Goal: Information Seeking & Learning: Learn about a topic

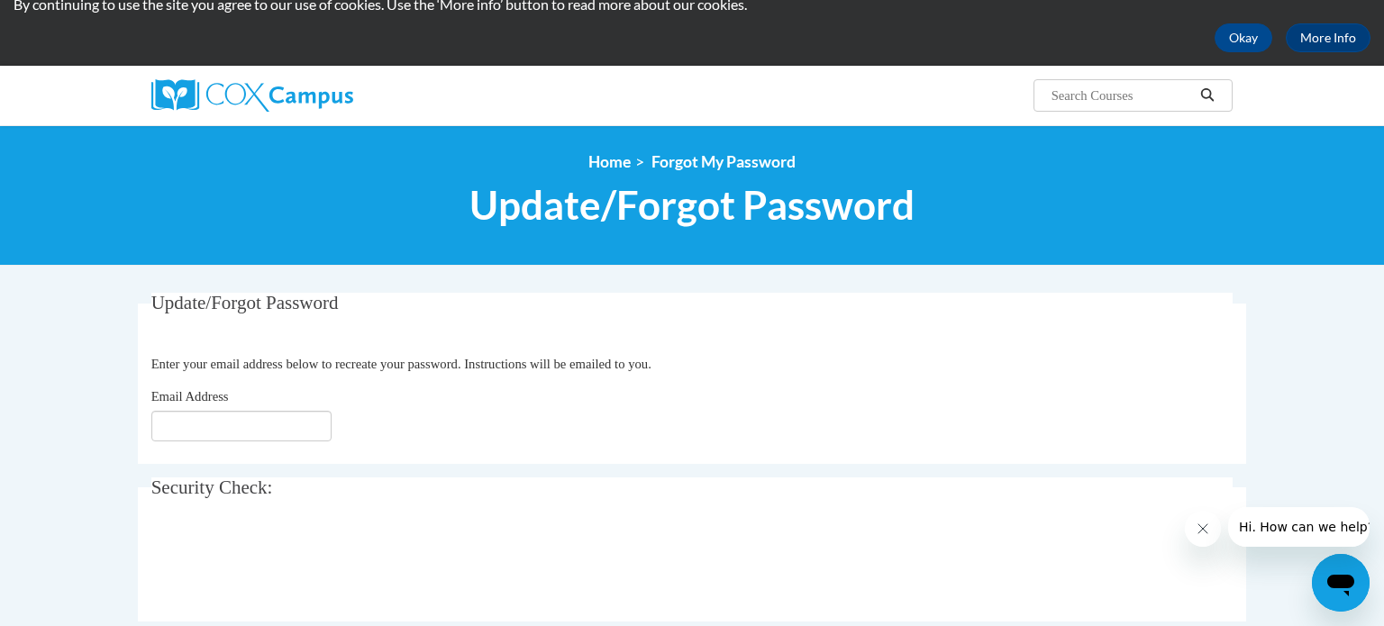
scroll to position [91, 0]
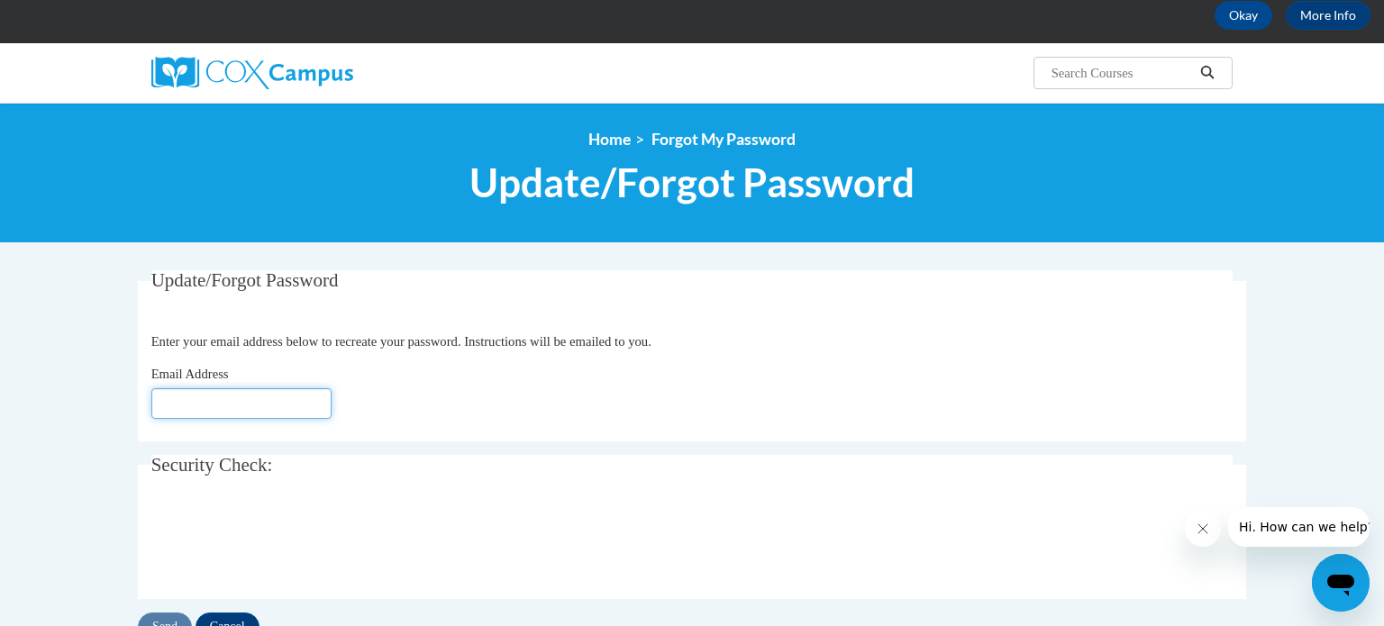
click at [251, 402] on input "Email Address" at bounding box center [241, 403] width 180 height 31
type input "[EMAIL_ADDRESS][DOMAIN_NAME]"
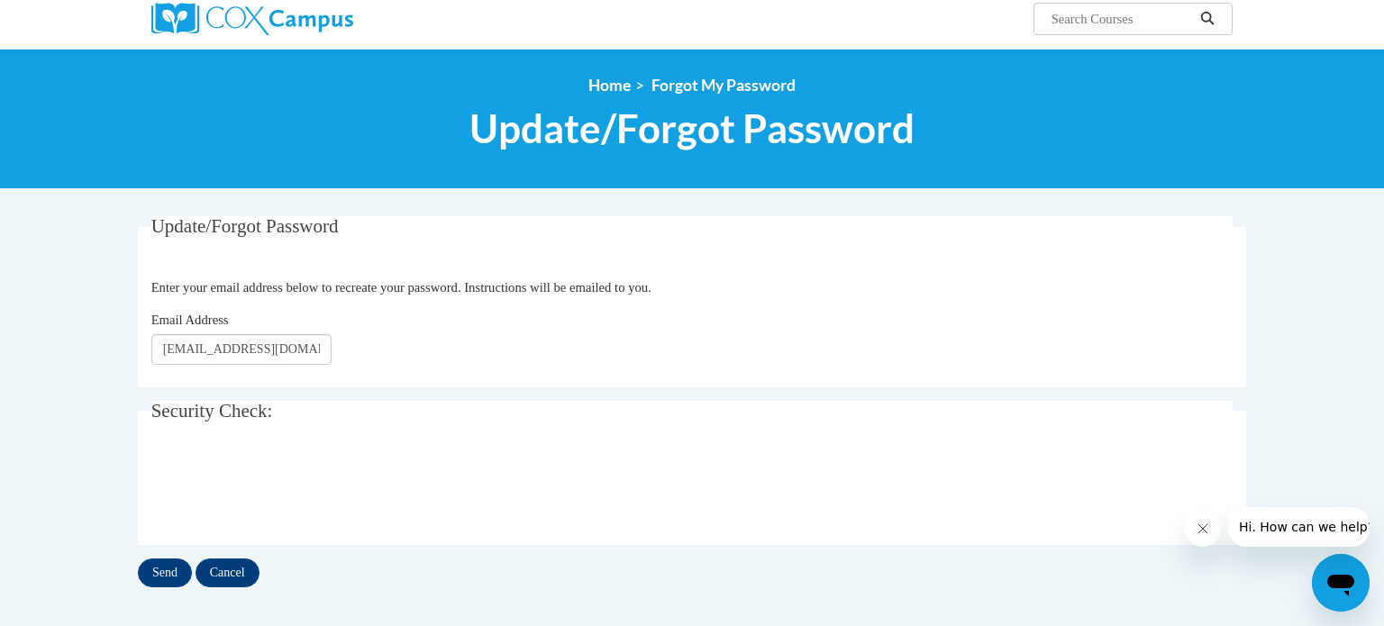
scroll to position [149, 0]
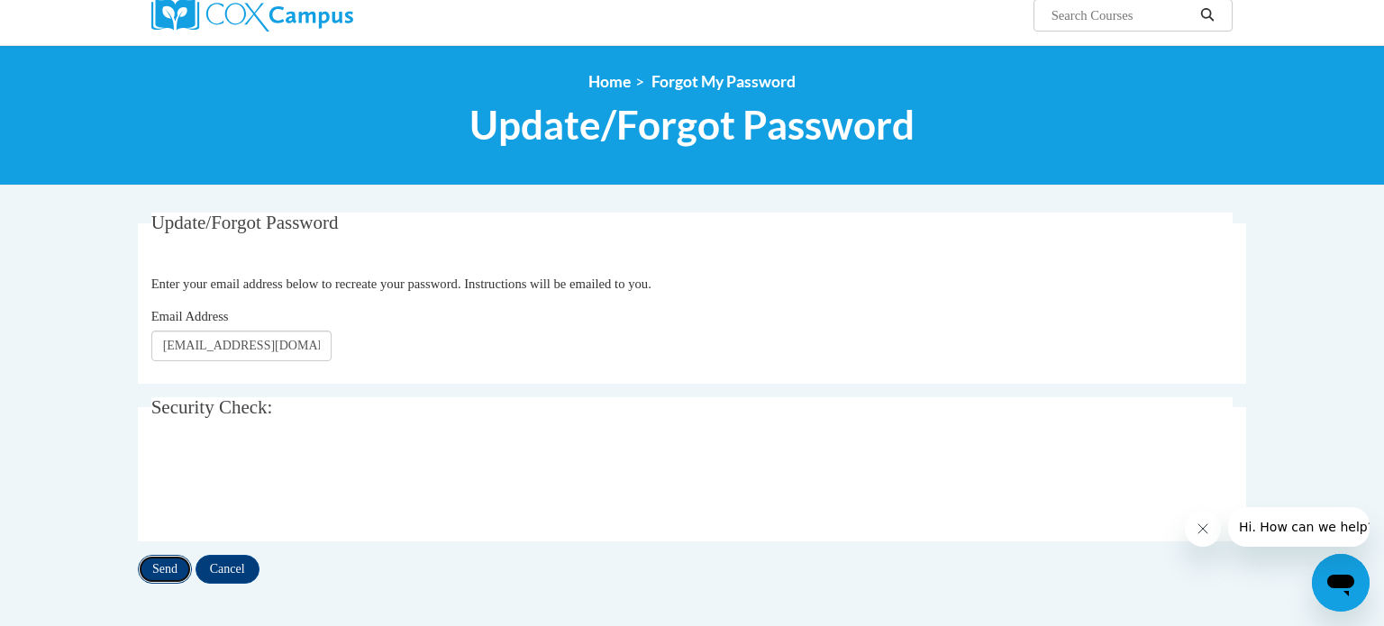
click at [162, 561] on input "Send" at bounding box center [165, 569] width 54 height 29
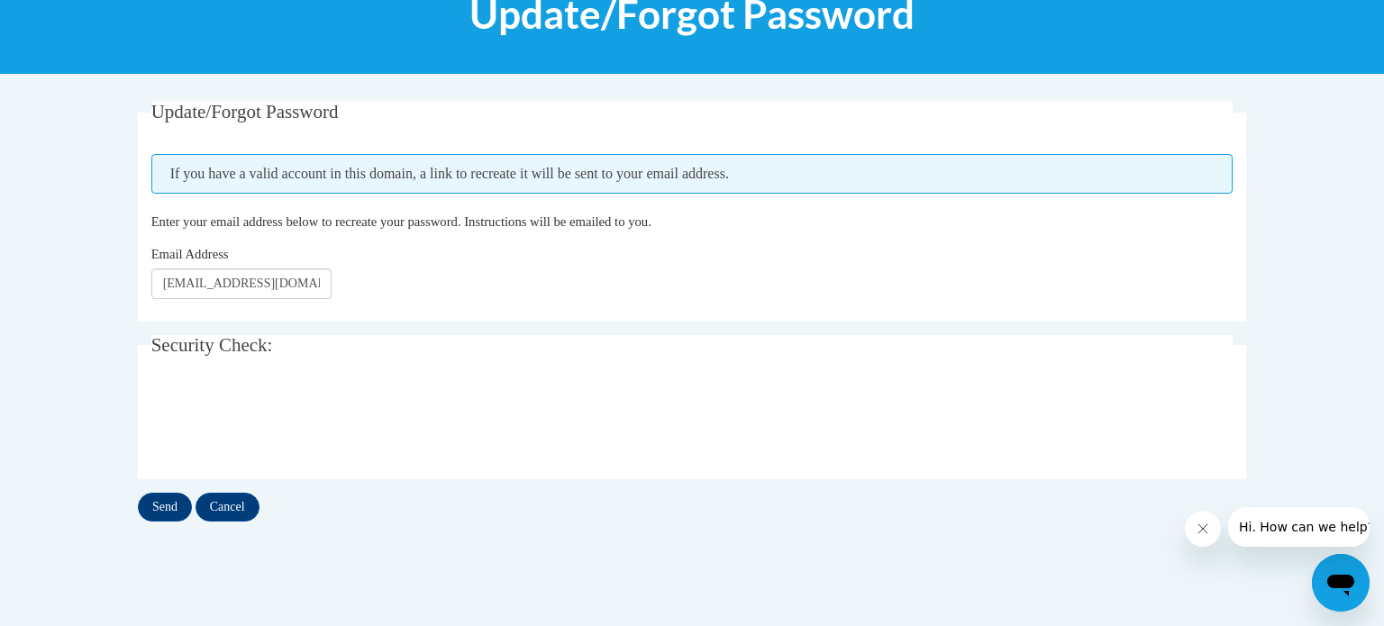
scroll to position [261, 0]
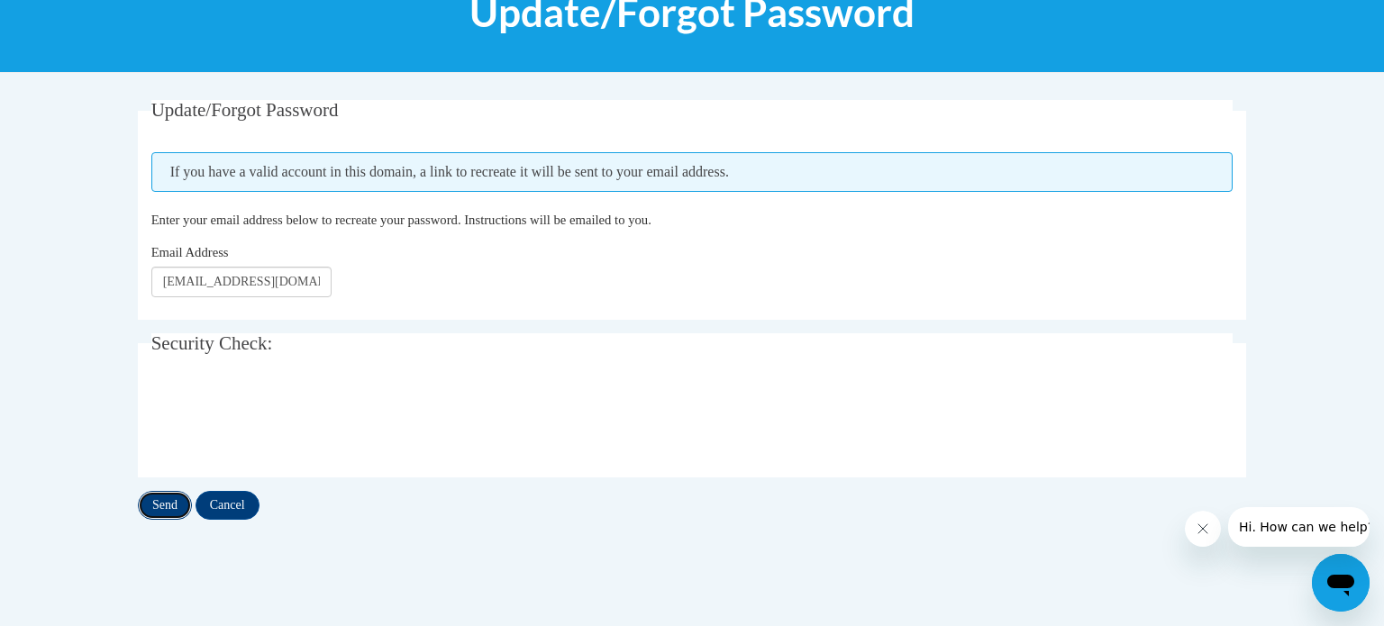
click at [171, 507] on input "Send" at bounding box center [165, 505] width 54 height 29
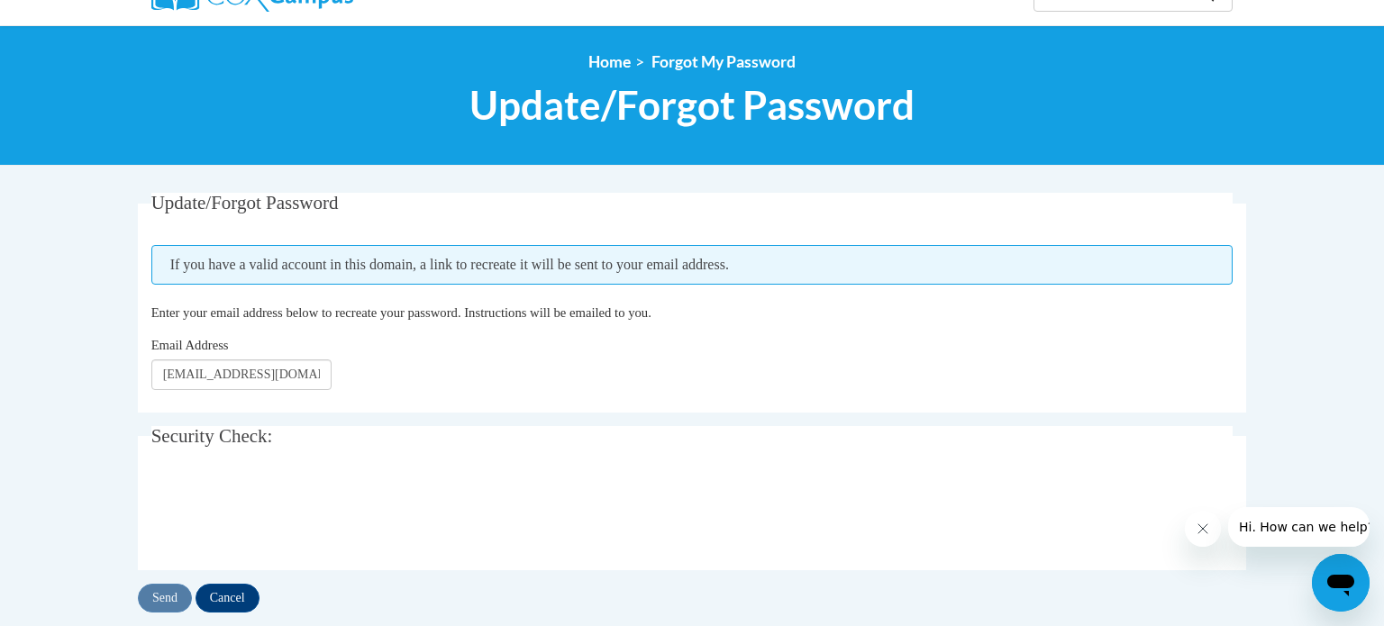
scroll to position [180, 0]
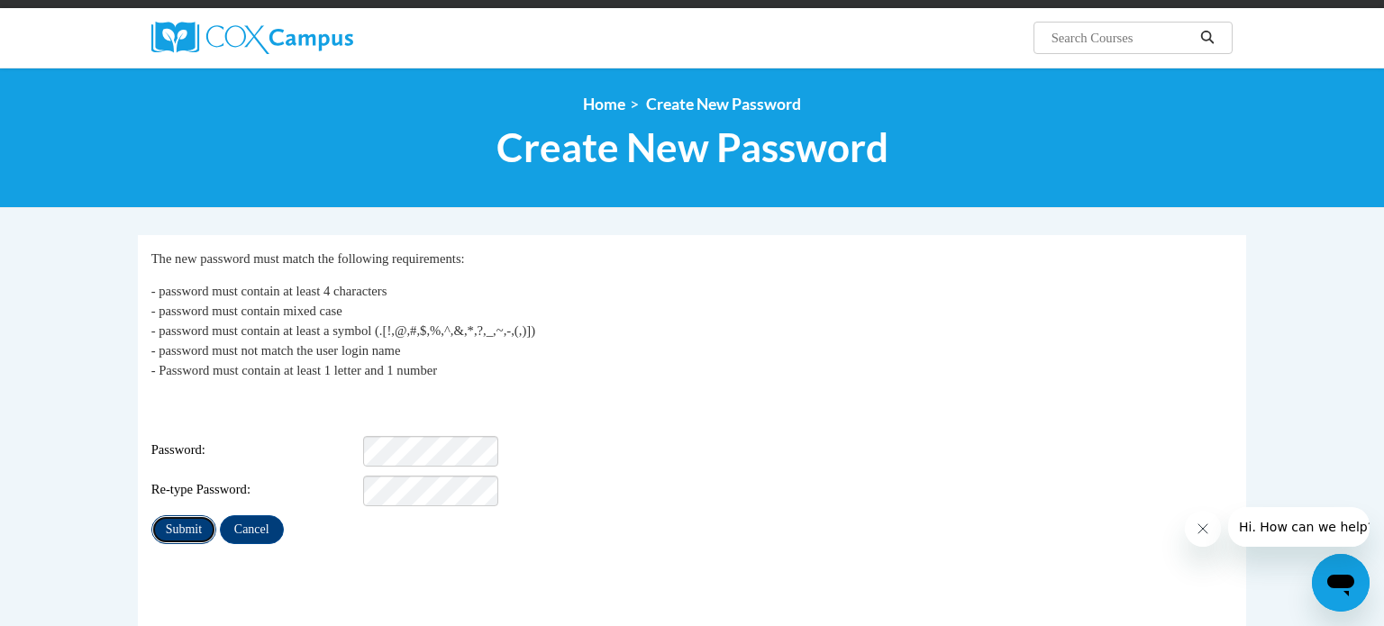
click at [196, 518] on input "Submit" at bounding box center [183, 530] width 65 height 29
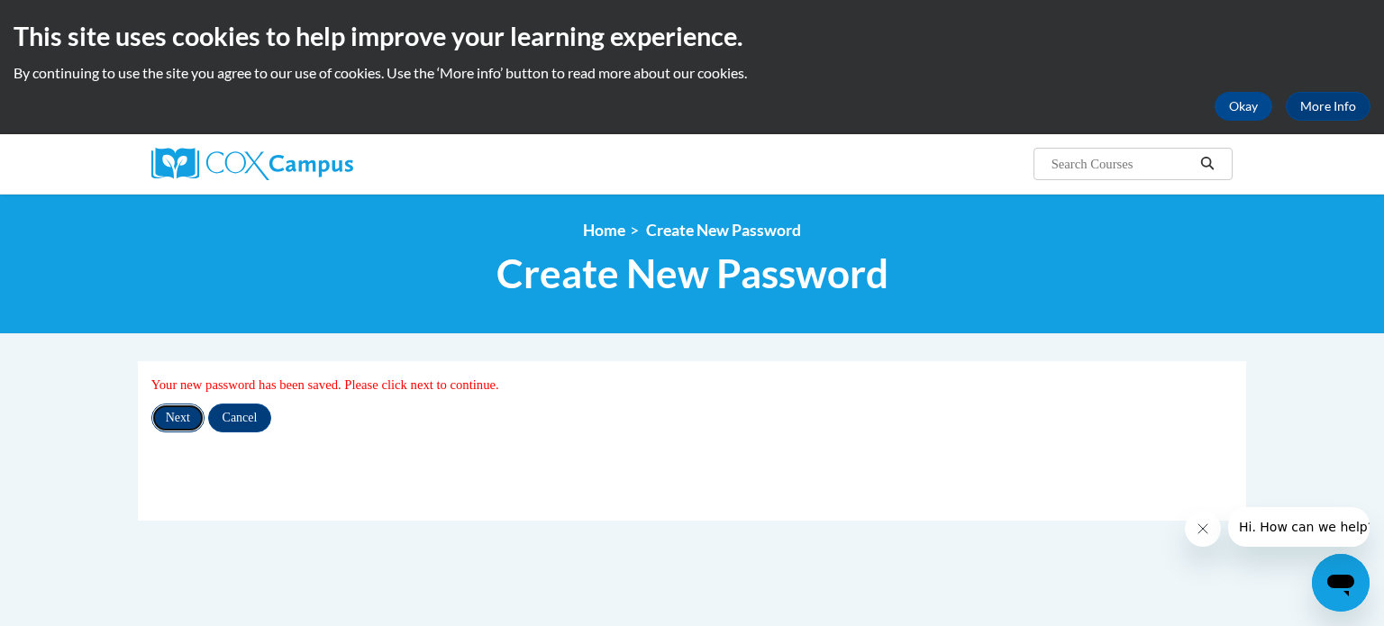
click at [188, 411] on input "Next" at bounding box center [177, 418] width 53 height 29
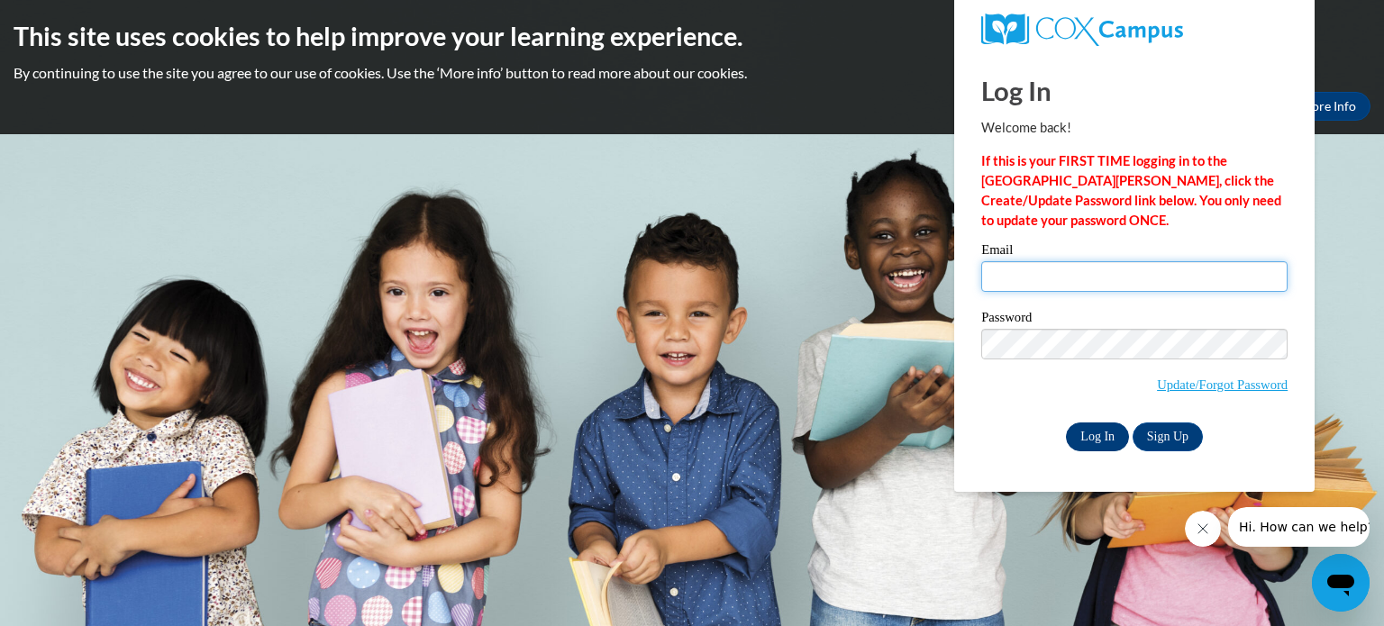
type input "rbuchholz@waupun.k12.wi.us"
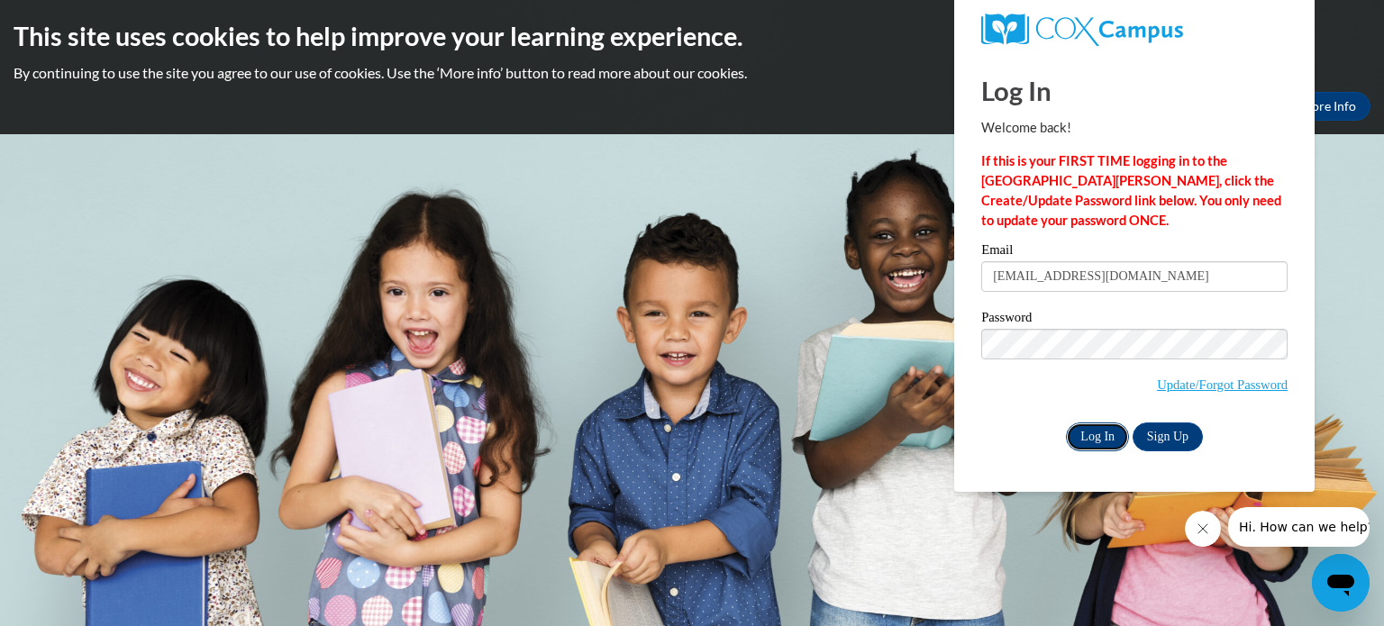
click at [1108, 437] on input "Log In" at bounding box center [1097, 437] width 63 height 29
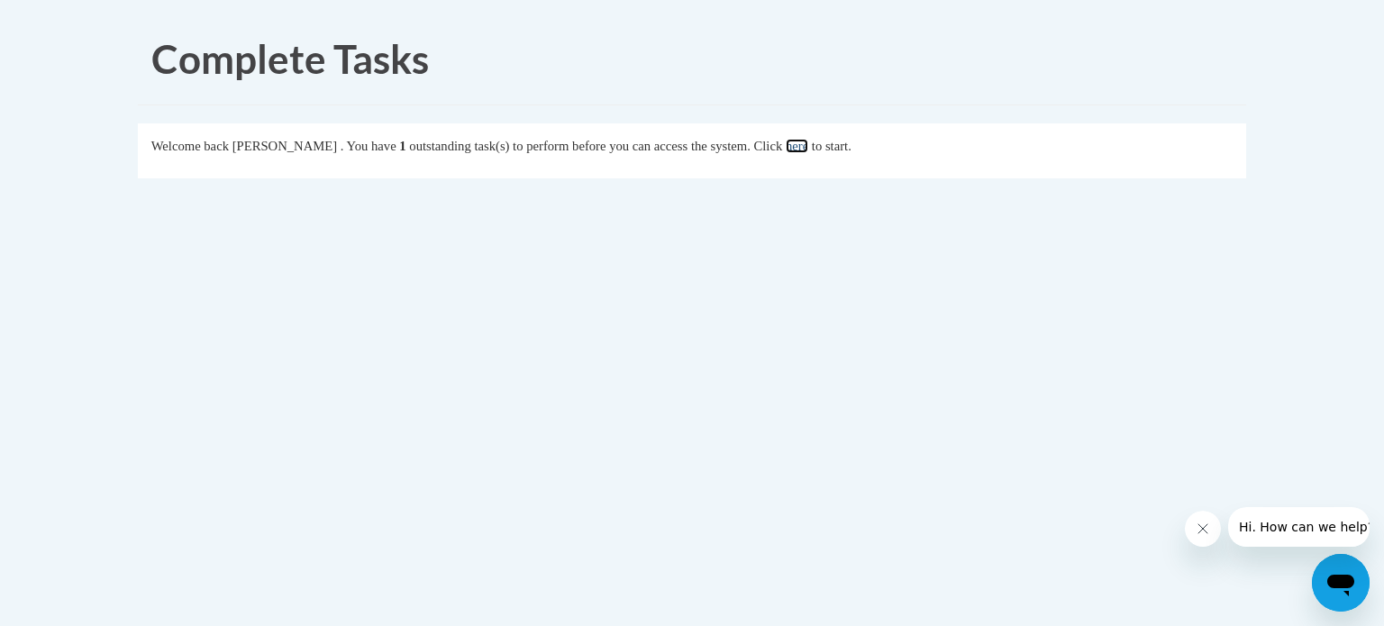
click at [808, 148] on link "here" at bounding box center [797, 146] width 23 height 14
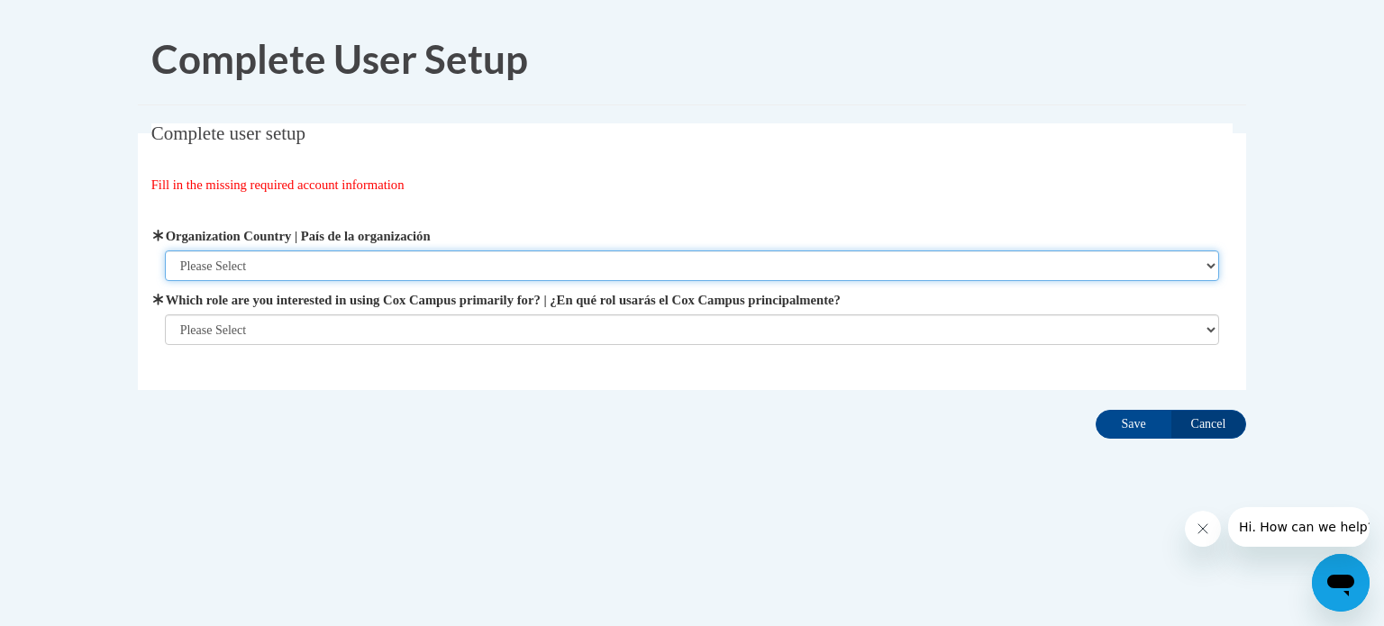
click at [570, 259] on select "Please Select [GEOGRAPHIC_DATA] | [GEOGRAPHIC_DATA] Outside of [GEOGRAPHIC_DATA…" at bounding box center [692, 266] width 1055 height 31
select select "ad49bcad-a171-4b2e-b99c-48b446064914"
click at [165, 251] on select "Please Select United States | Estados Unidos Outside of the United States | Fue…" at bounding box center [692, 266] width 1055 height 31
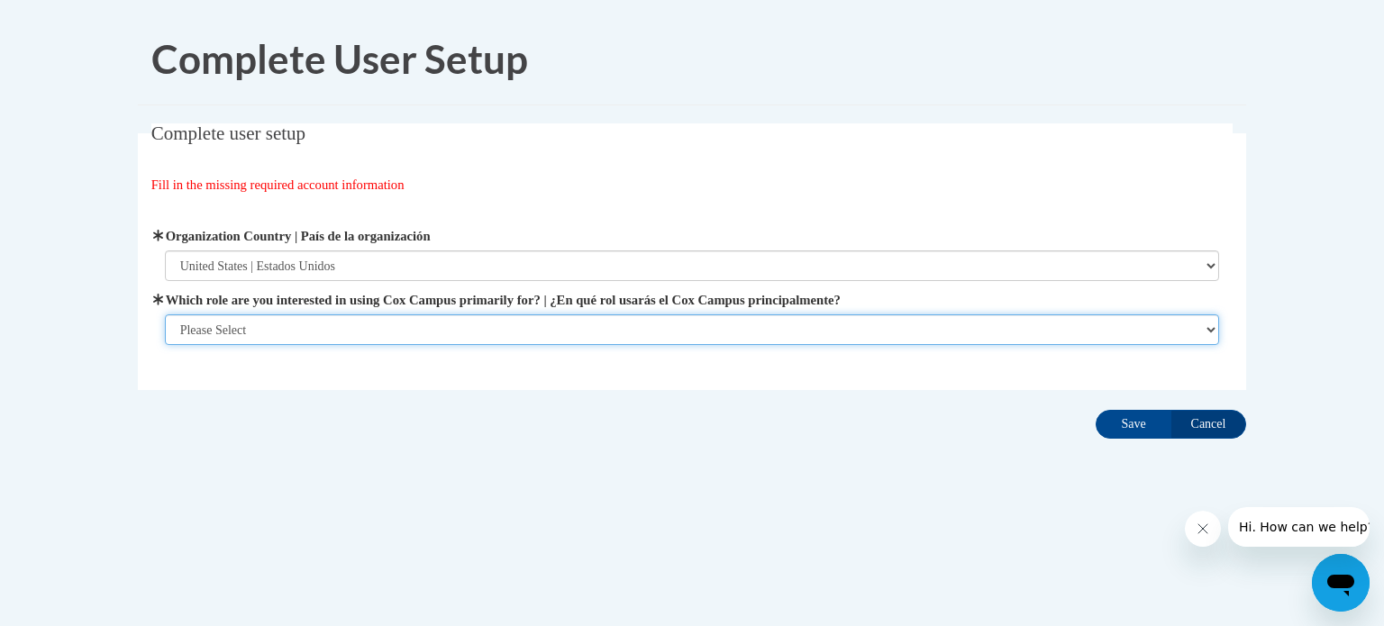
click at [511, 328] on select "Please Select College/University | Colegio/Universidad Community/Nonprofit Part…" at bounding box center [692, 330] width 1055 height 31
select select "fbf2d438-af2f-41f8-98f1-81c410e29de3"
click at [165, 345] on select "Please Select College/University | Colegio/Universidad Community/Nonprofit Part…" at bounding box center [692, 330] width 1055 height 31
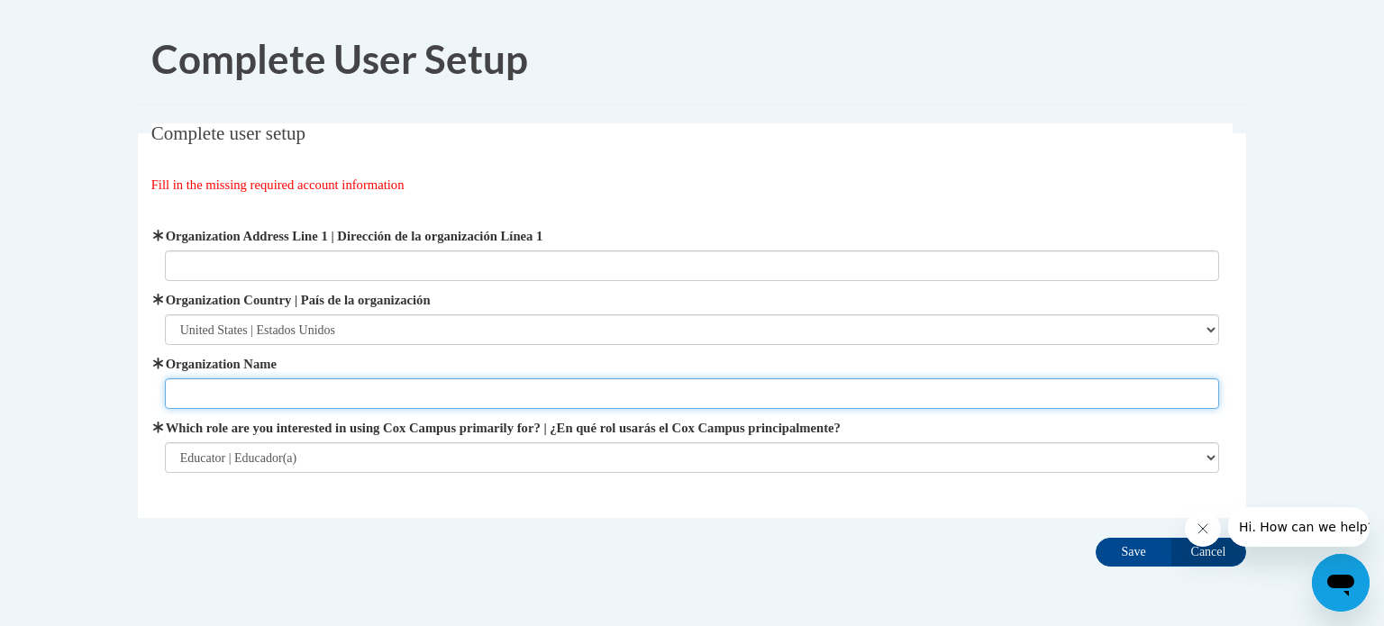
click at [374, 392] on input "Organization Name" at bounding box center [692, 394] width 1055 height 31
type input "Waupun Area School District"
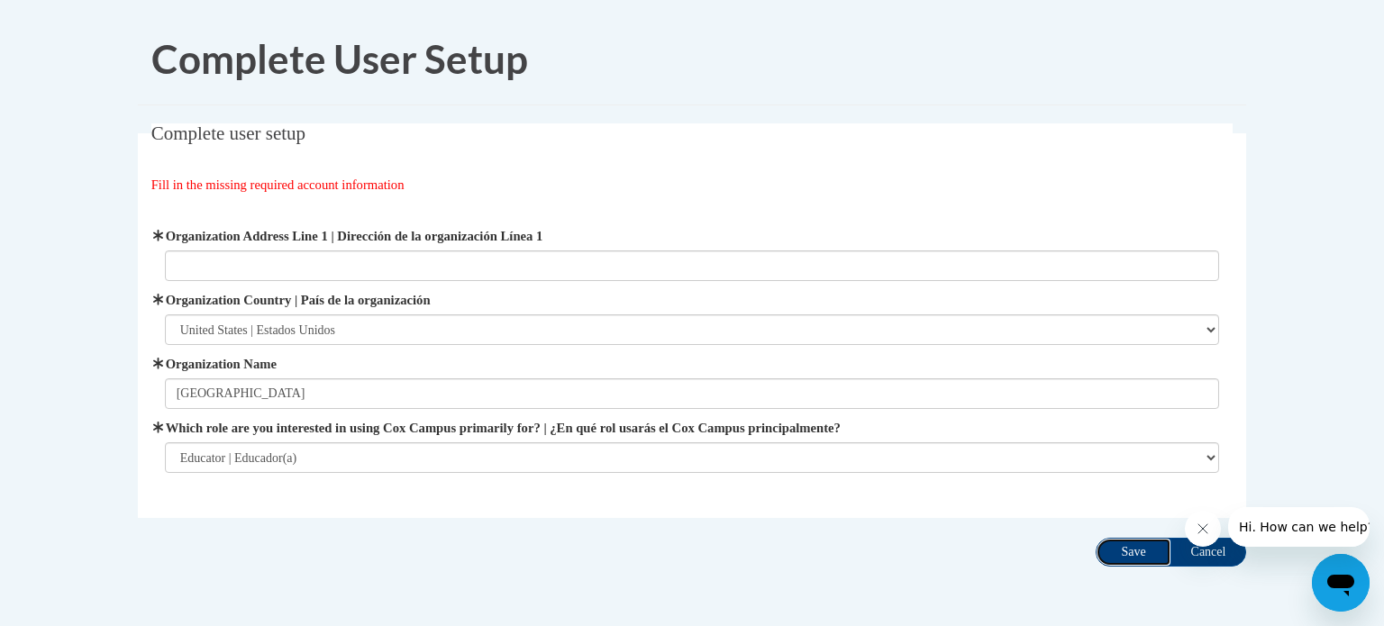
click at [1128, 546] on input "Save" at bounding box center [1134, 552] width 76 height 29
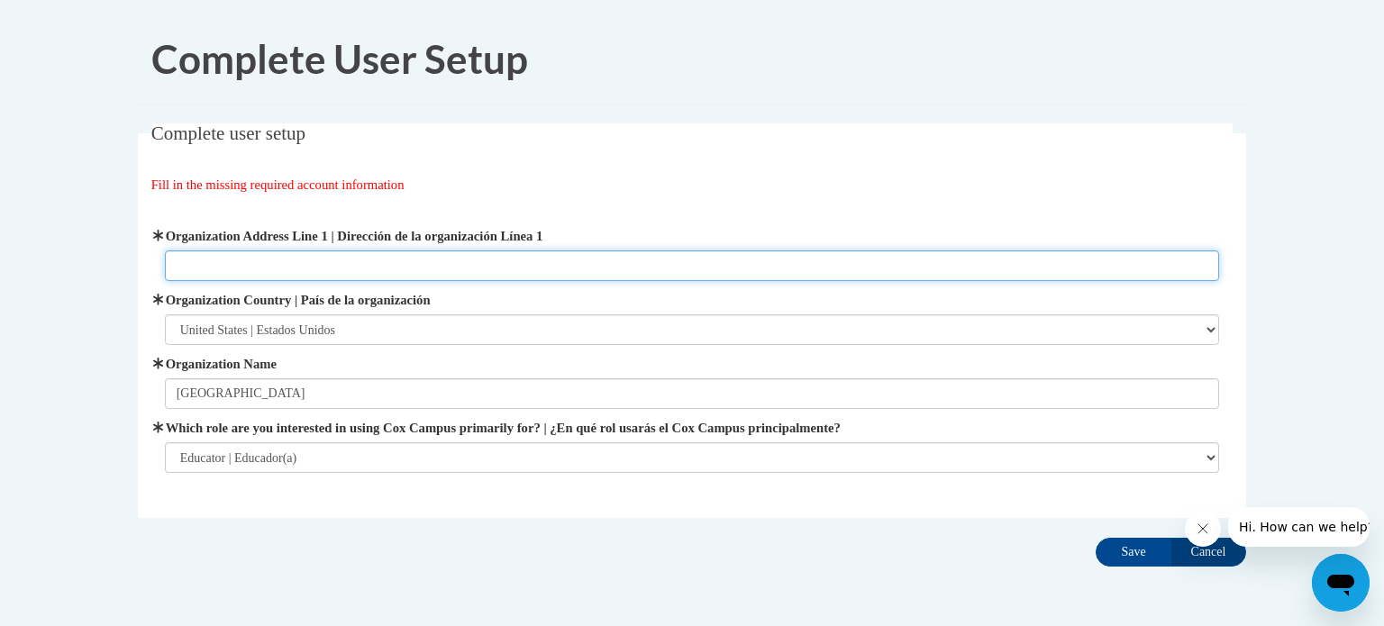
click at [490, 272] on input "Organization Address Line 1 | Dirección de la organización Línea 1" at bounding box center [692, 266] width 1055 height 31
type input "9"
type input "Wilcox St."
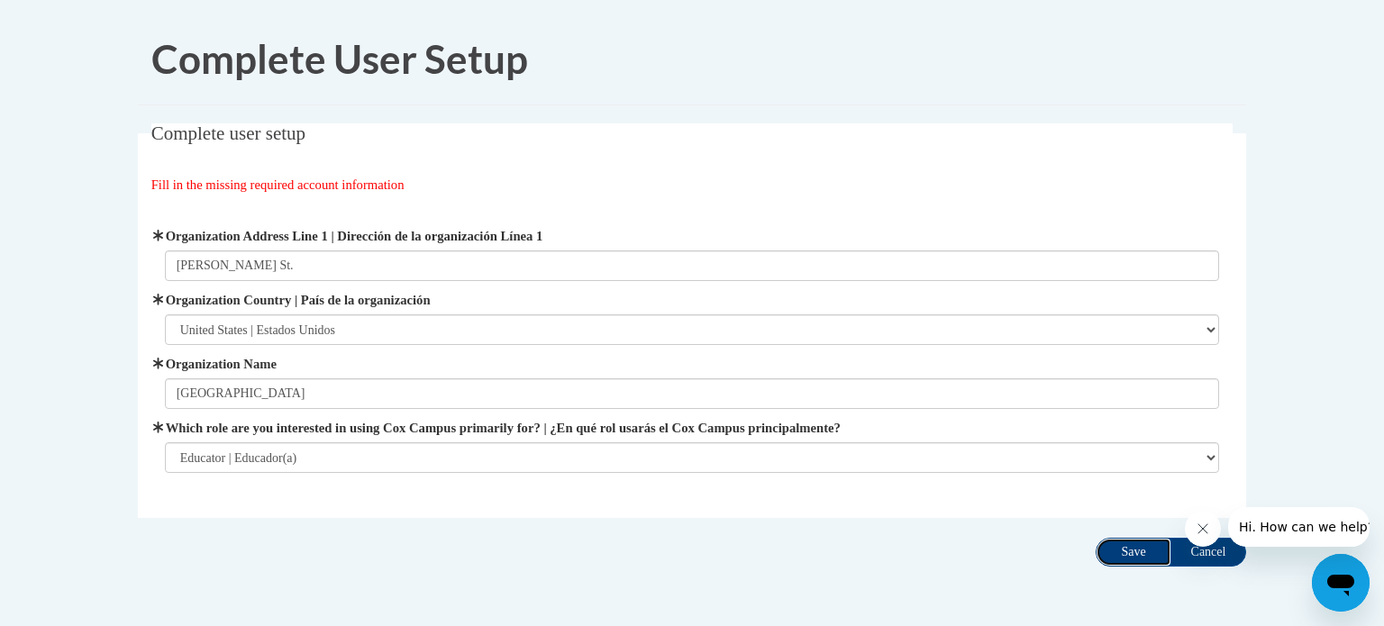
click at [1126, 561] on input "Save" at bounding box center [1134, 552] width 76 height 29
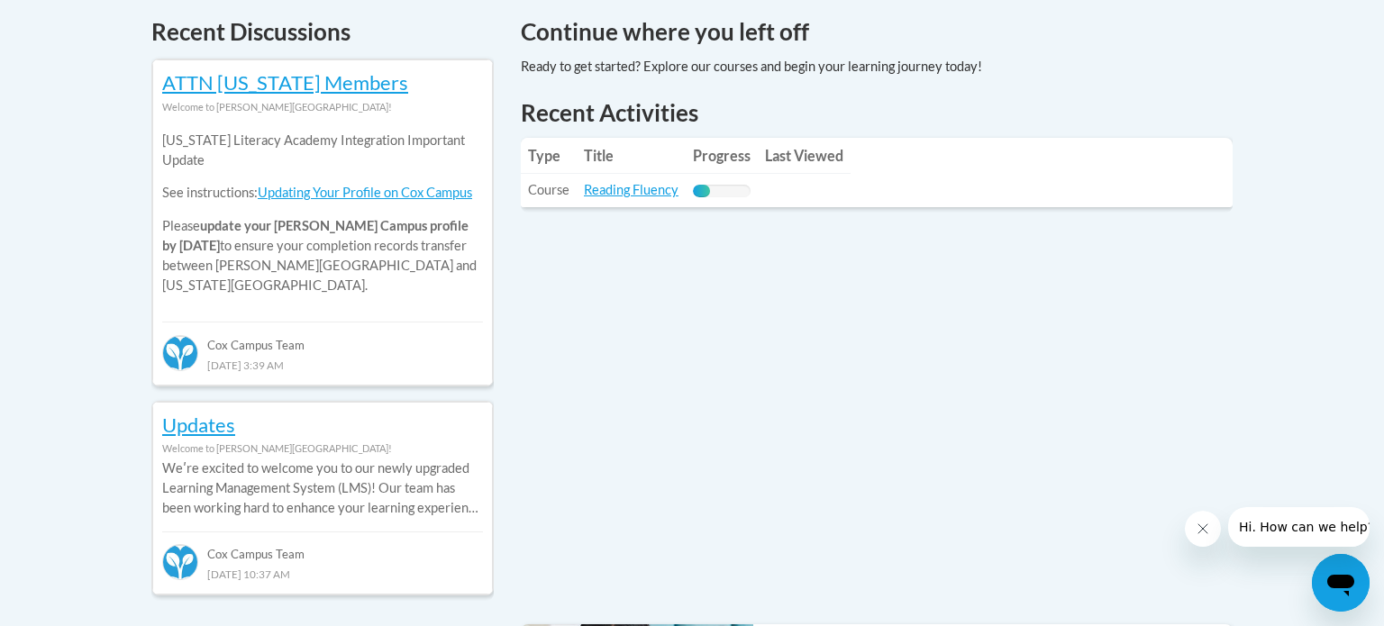
scroll to position [774, 0]
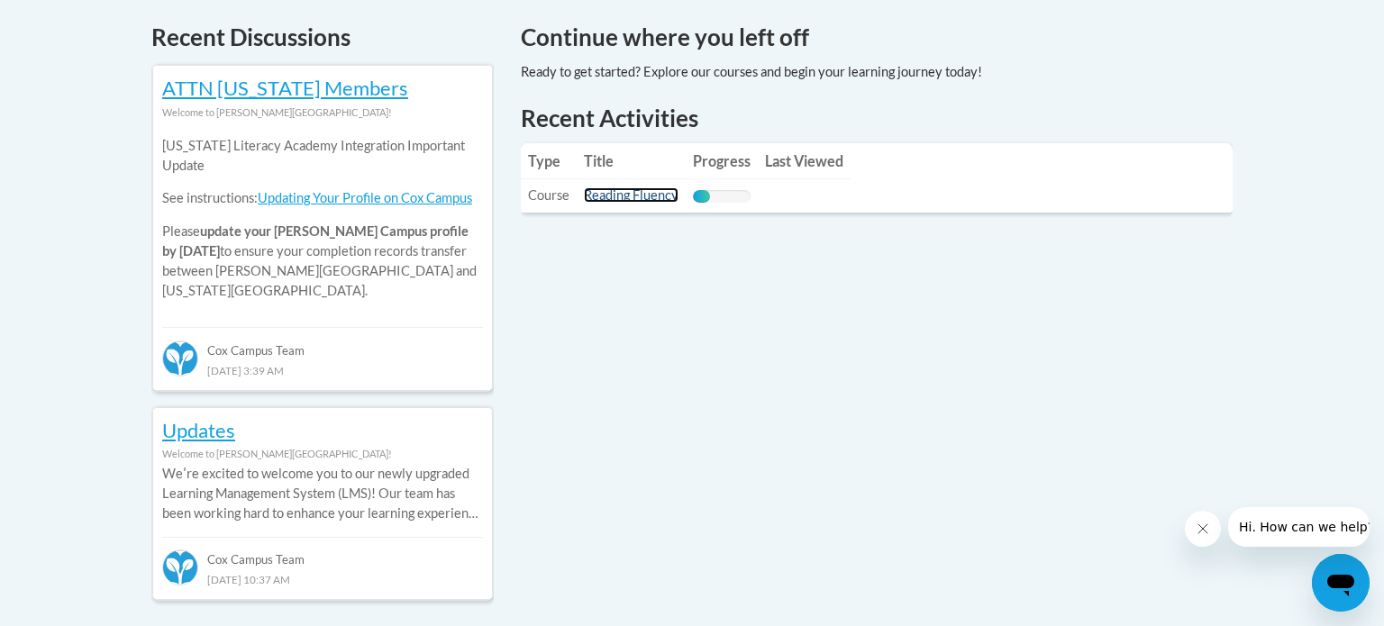
click at [650, 202] on link "Reading Fluency" at bounding box center [631, 194] width 95 height 15
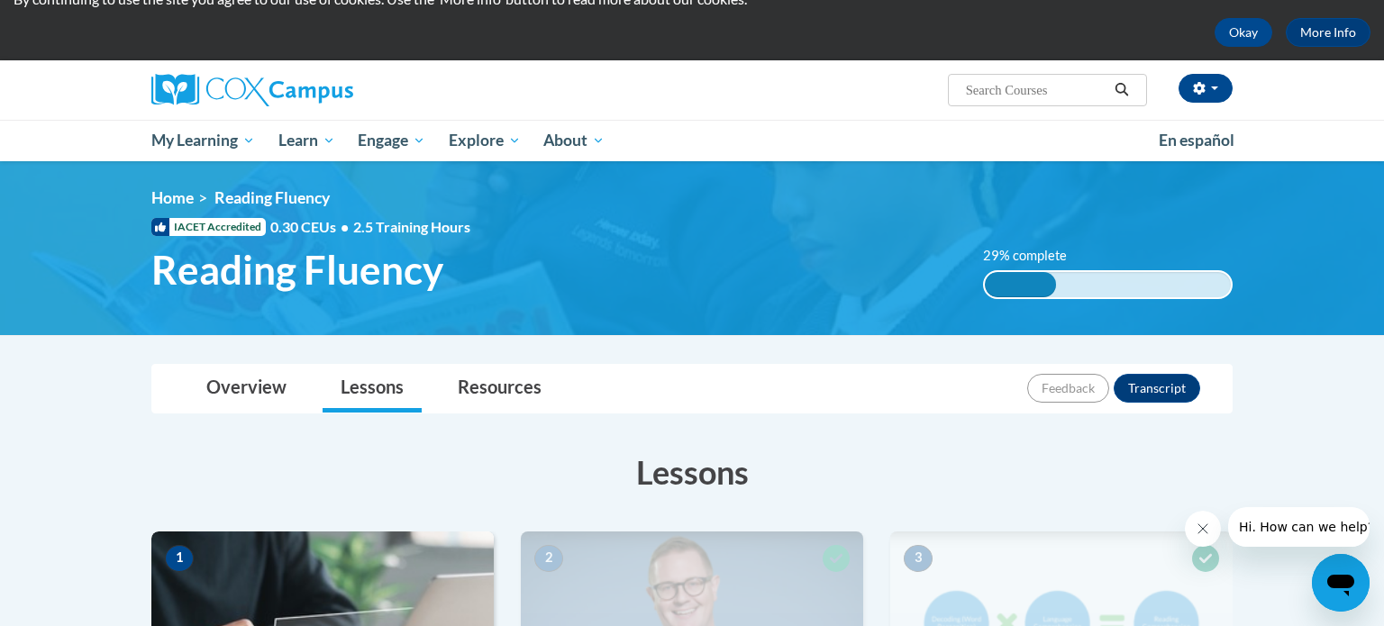
scroll to position [46, 0]
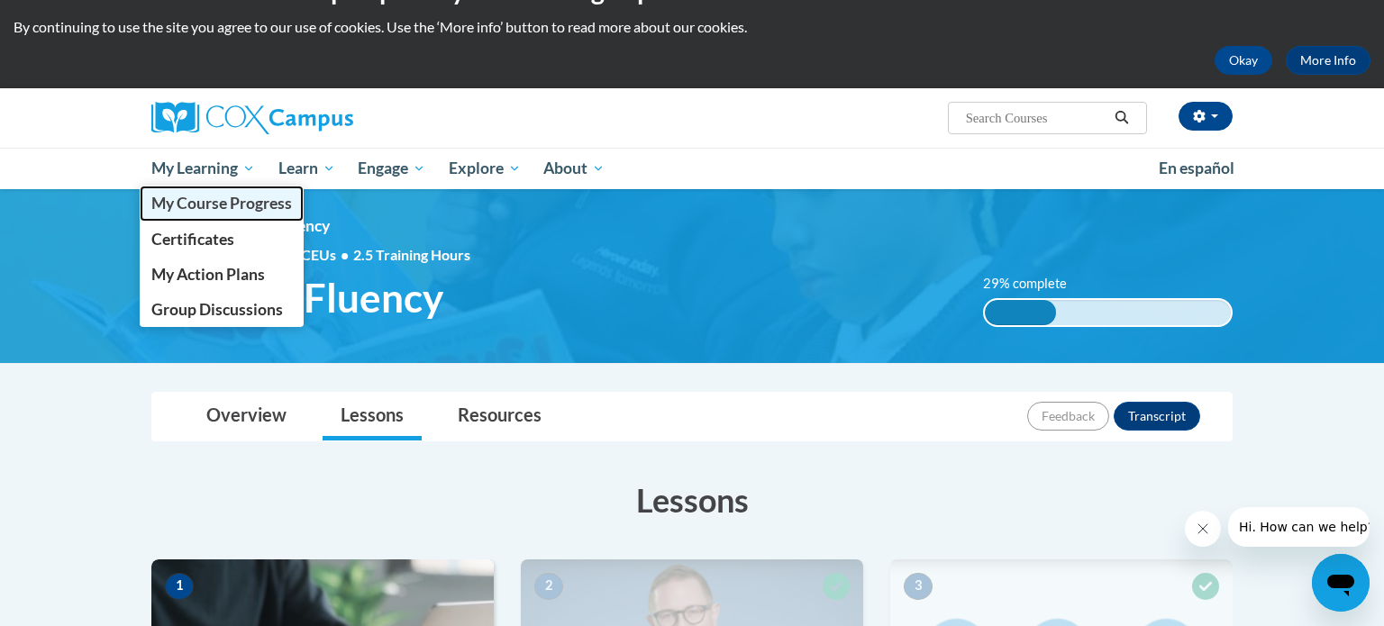
click at [195, 207] on span "My Course Progress" at bounding box center [221, 203] width 141 height 19
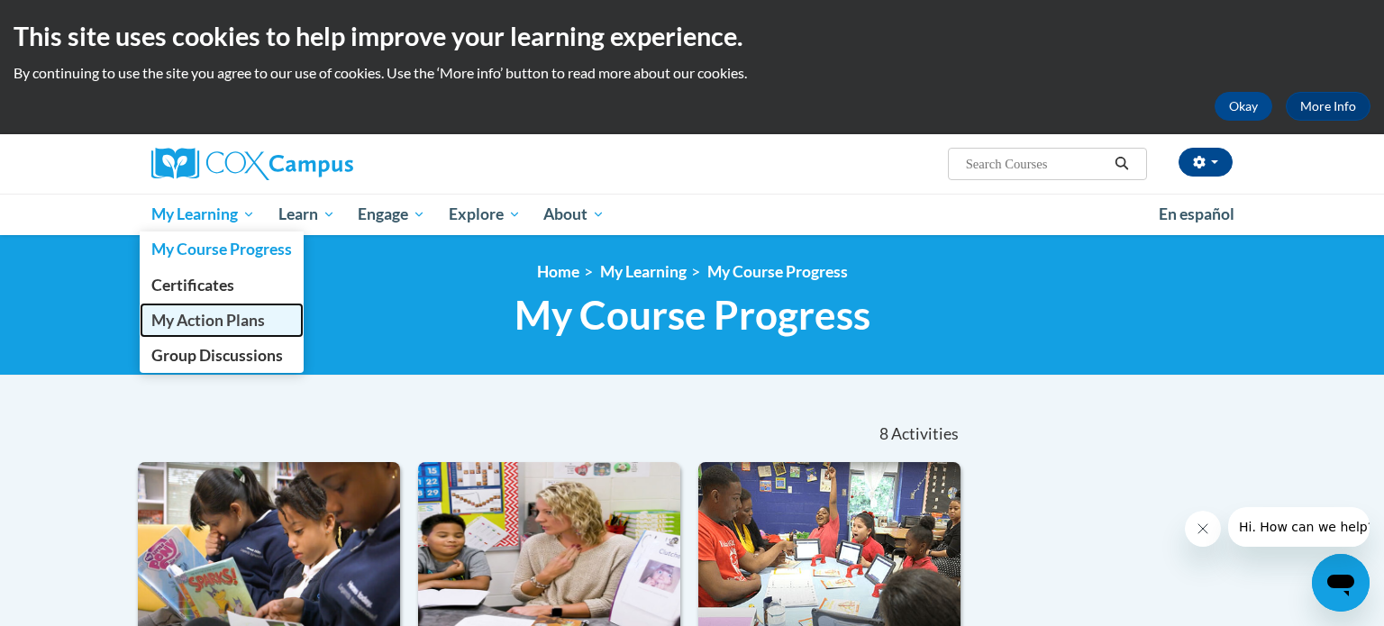
click at [220, 327] on span "My Action Plans" at bounding box center [208, 320] width 114 height 19
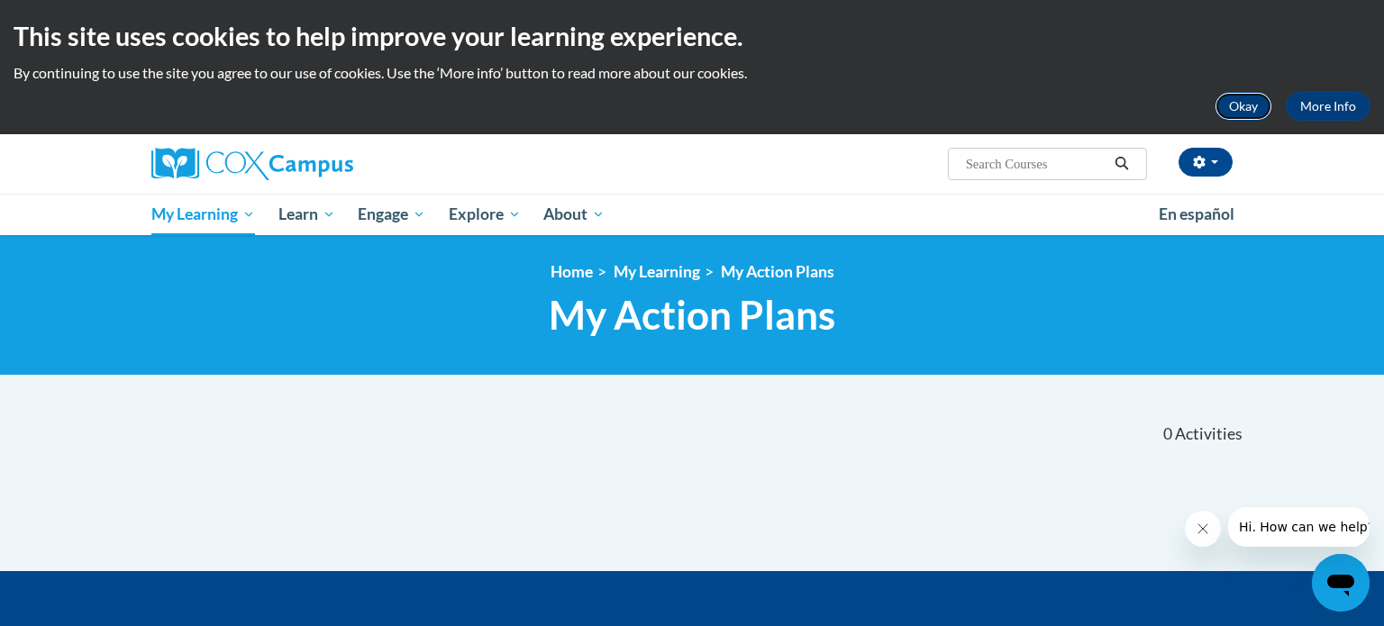
click at [1264, 107] on button "Okay" at bounding box center [1244, 106] width 58 height 29
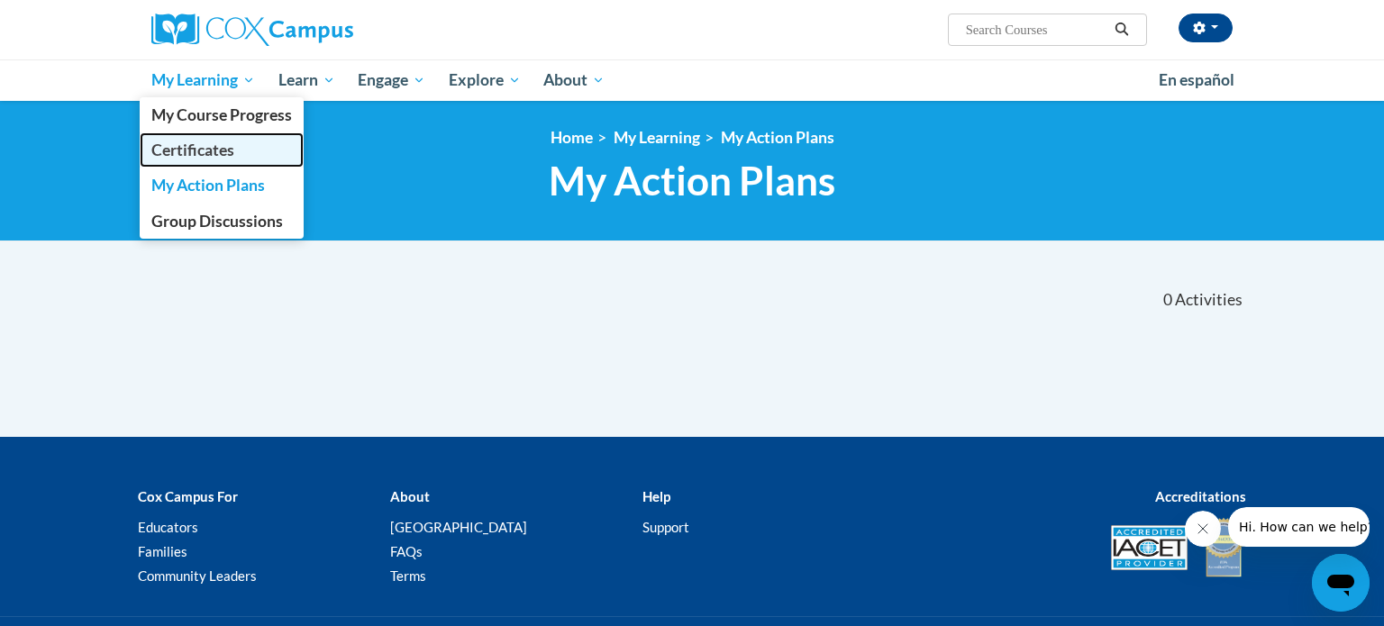
click at [205, 158] on span "Certificates" at bounding box center [192, 150] width 83 height 19
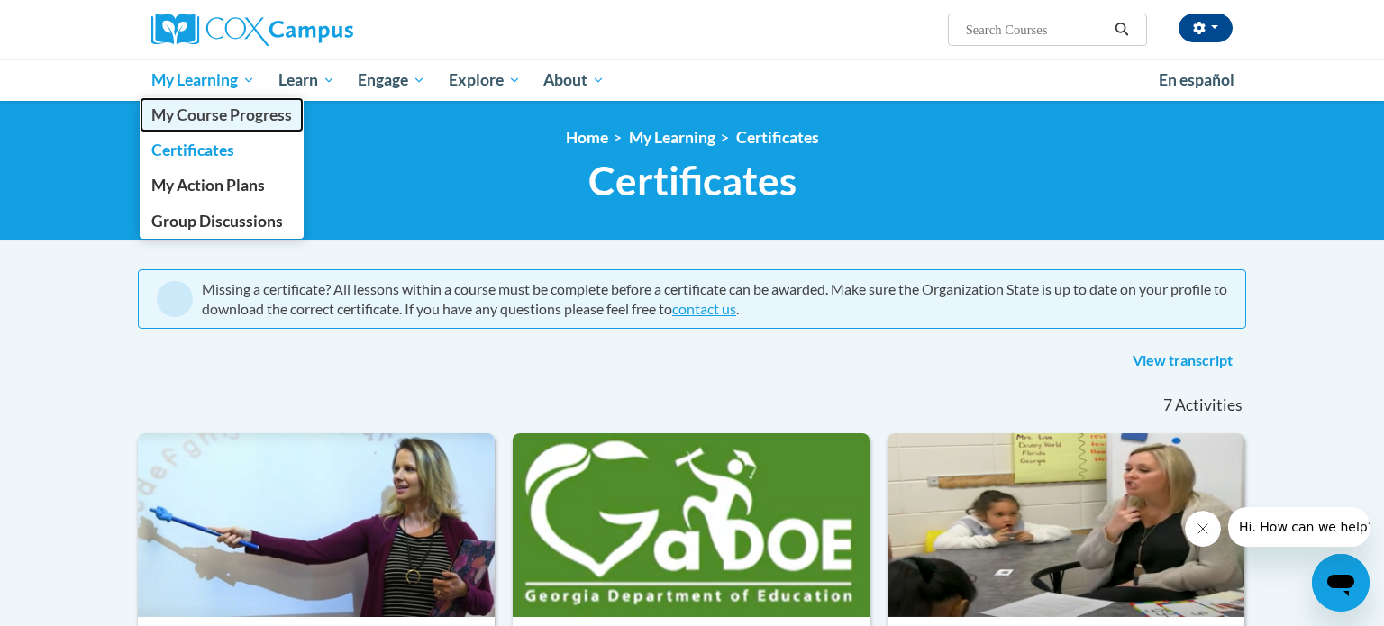
click at [221, 105] on span "My Course Progress" at bounding box center [221, 114] width 141 height 19
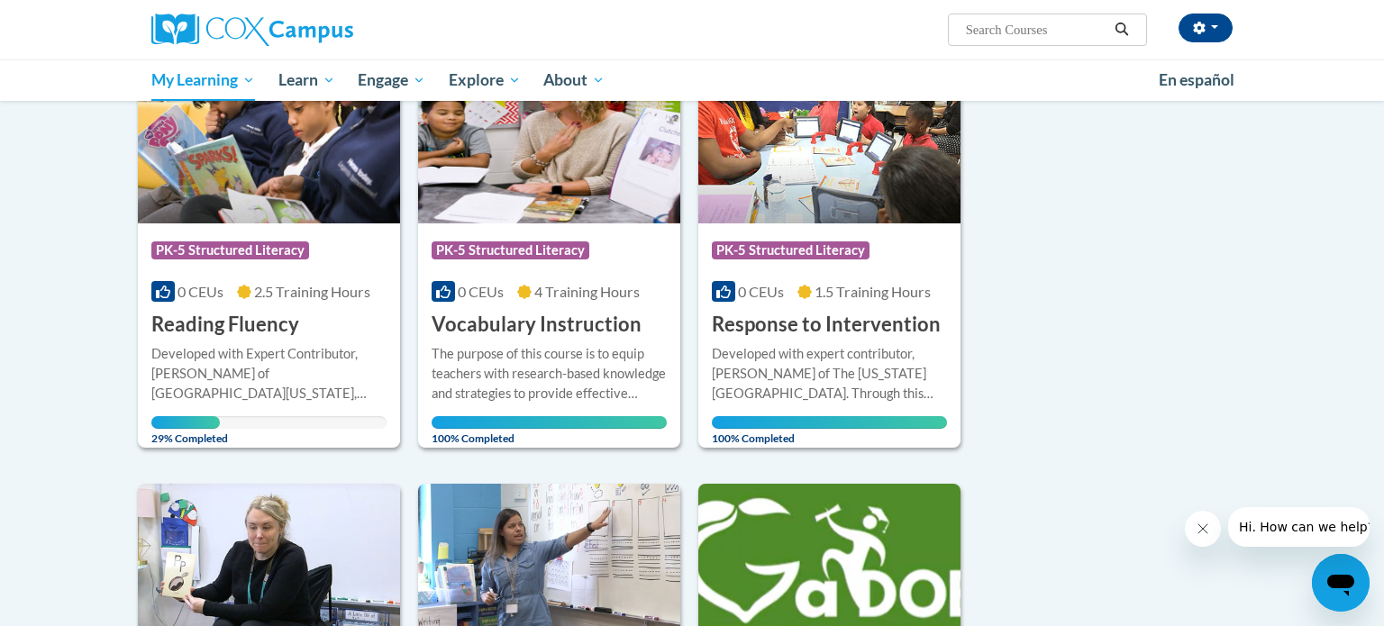
scroll to position [292, 0]
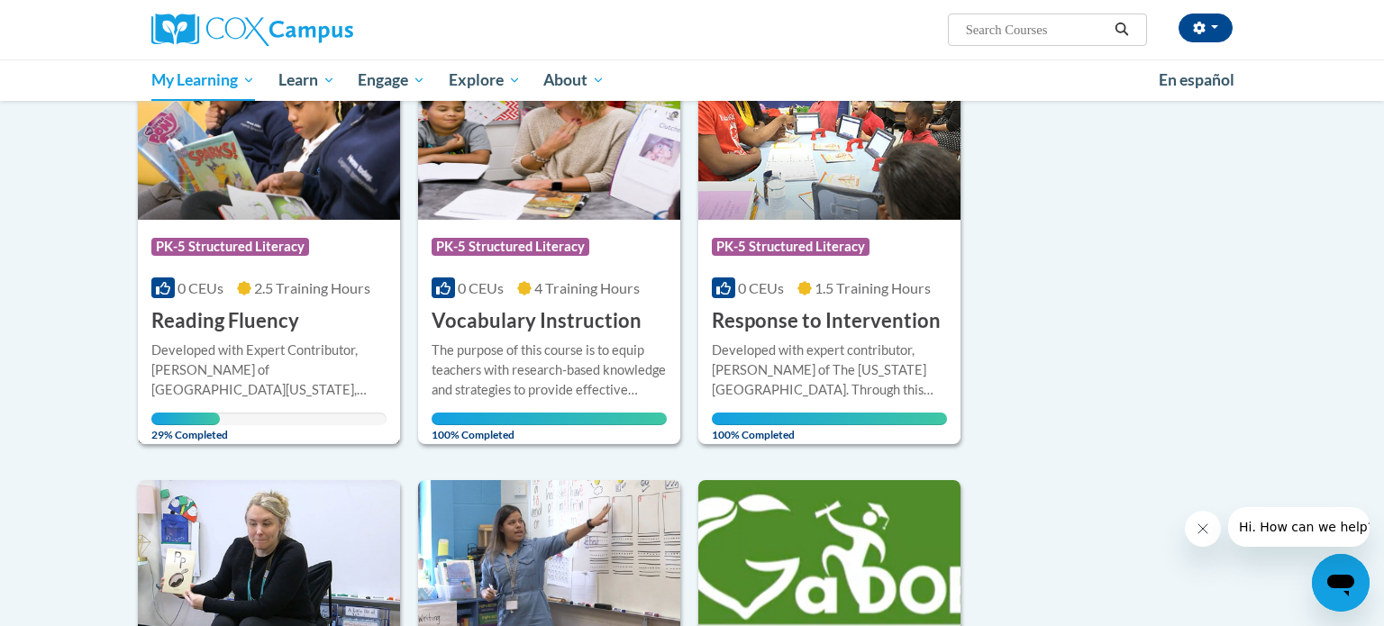
click at [278, 252] on span "PK-5 Structured Literacy" at bounding box center [230, 247] width 158 height 18
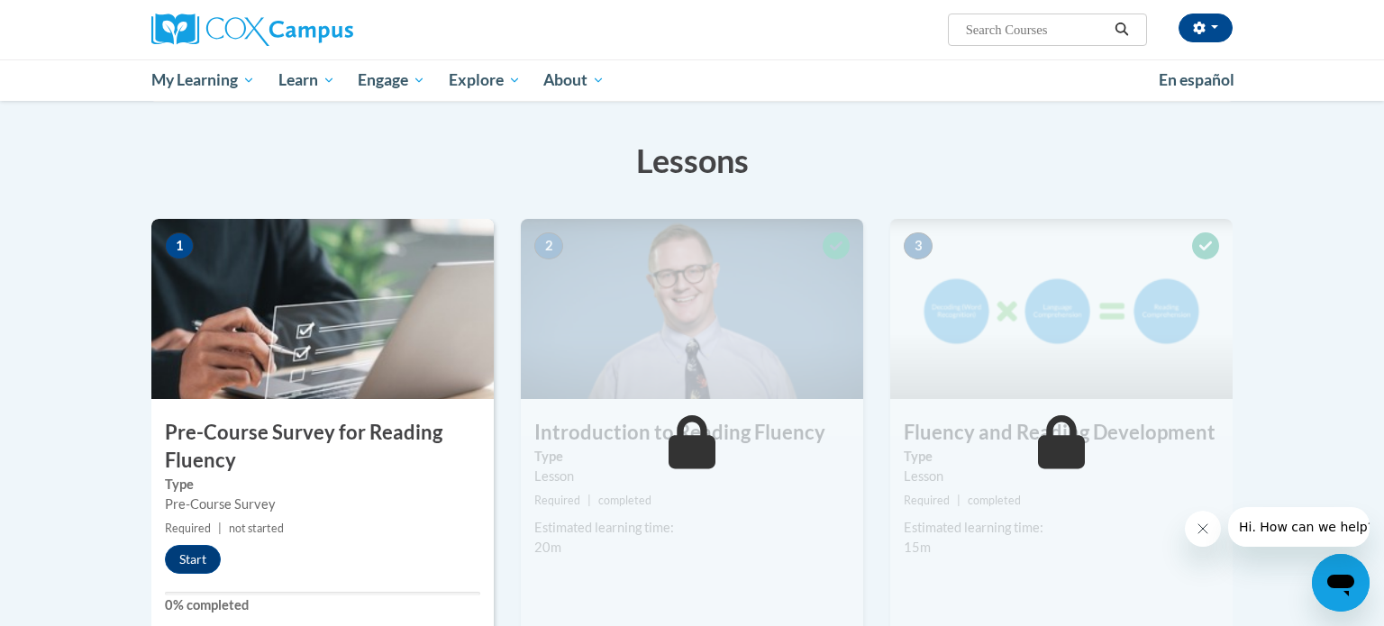
scroll to position [319, 0]
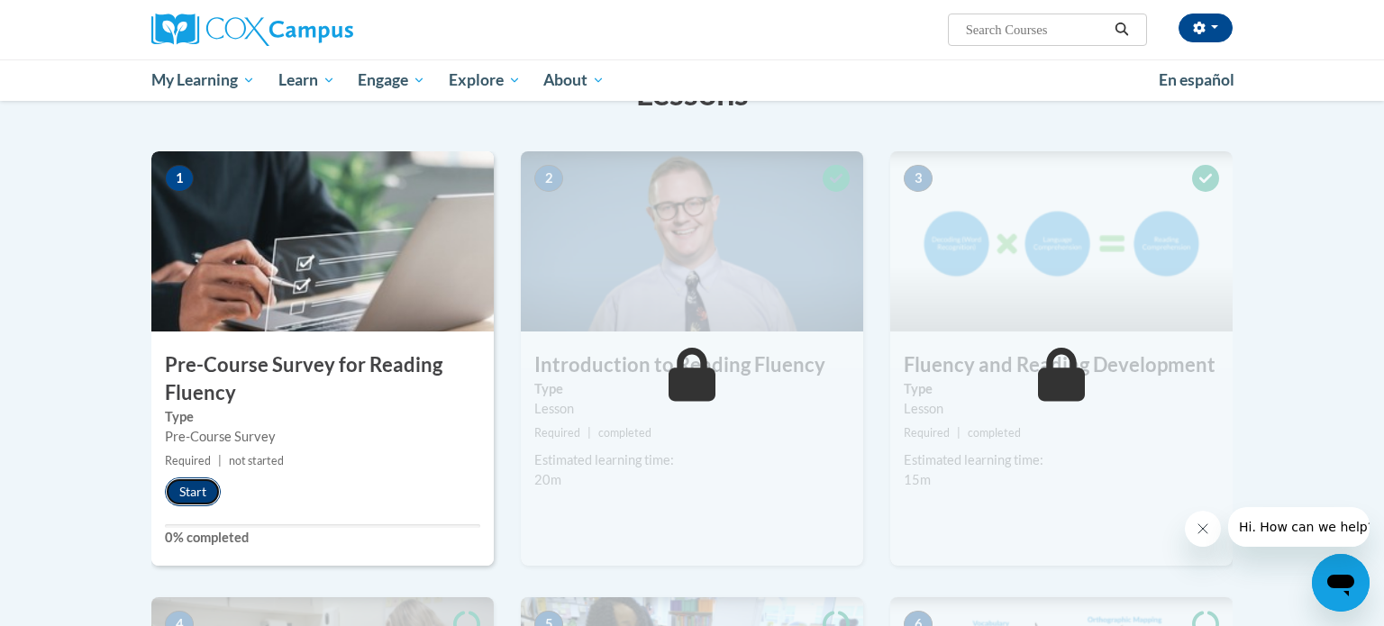
click at [194, 494] on button "Start" at bounding box center [193, 492] width 56 height 29
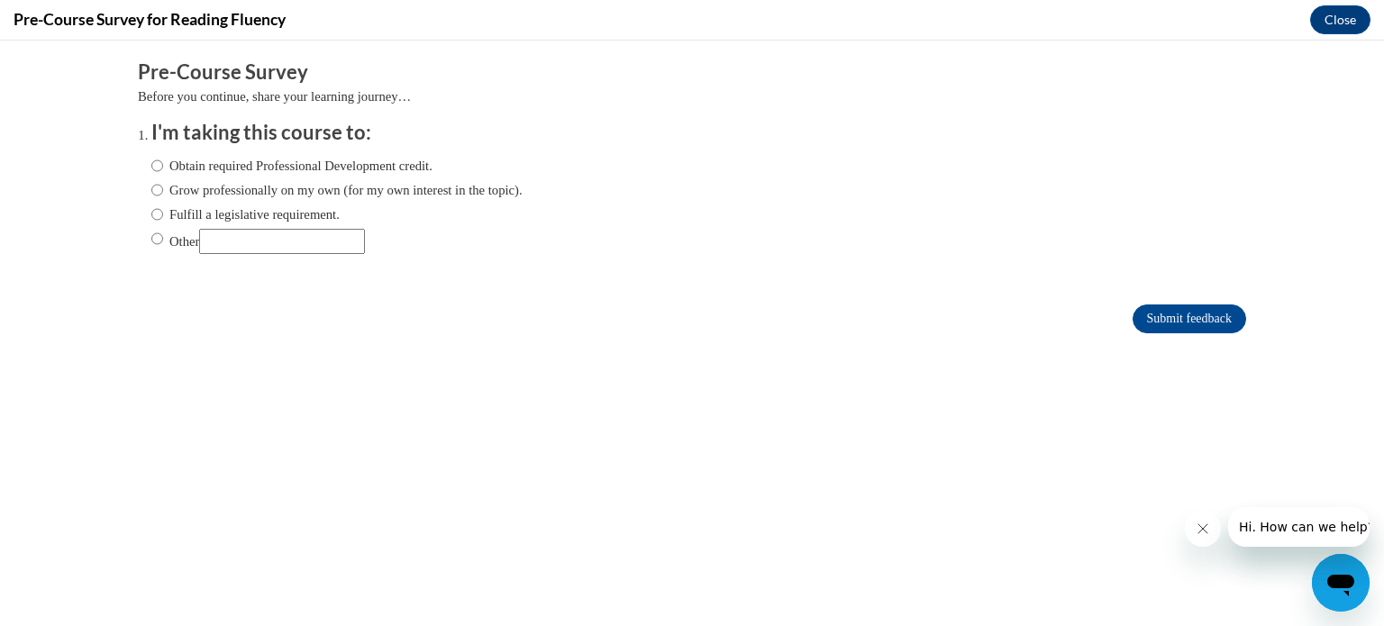
scroll to position [0, 0]
click at [157, 169] on input "Obtain required Professional Development credit." at bounding box center [157, 166] width 12 height 20
radio input "true"
click at [1173, 306] on input "Submit feedback" at bounding box center [1190, 319] width 114 height 29
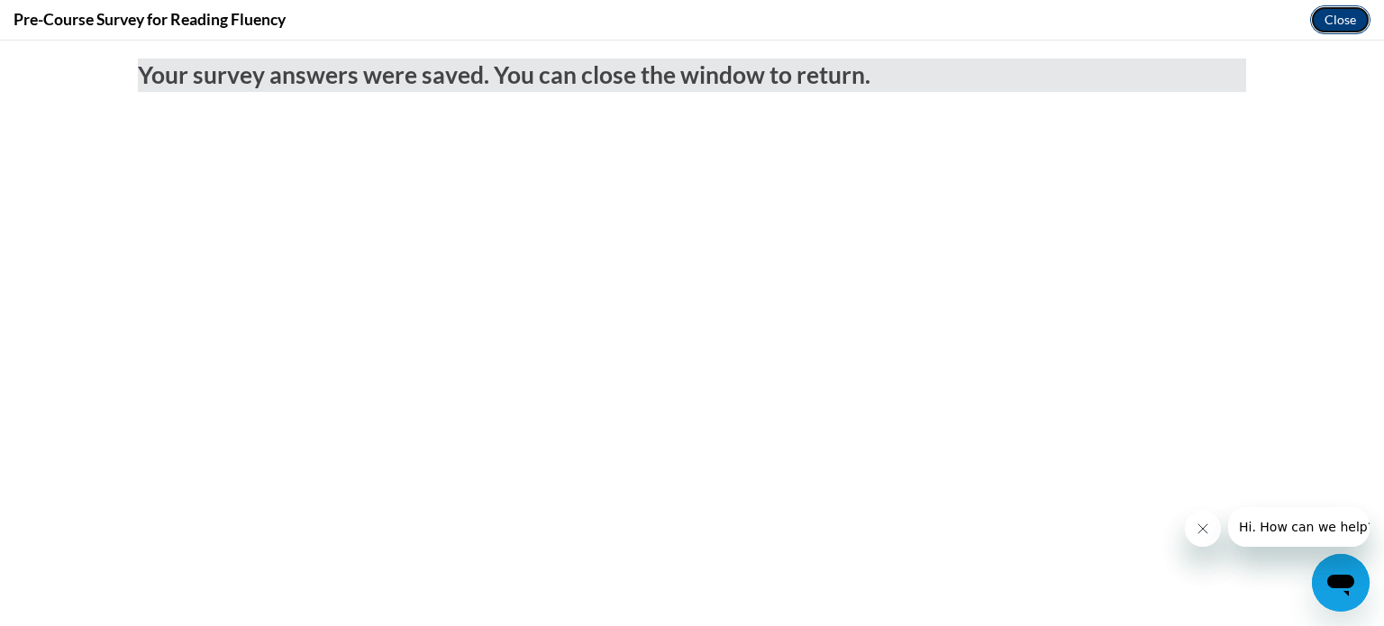
click at [1329, 14] on button "Close" at bounding box center [1340, 19] width 60 height 29
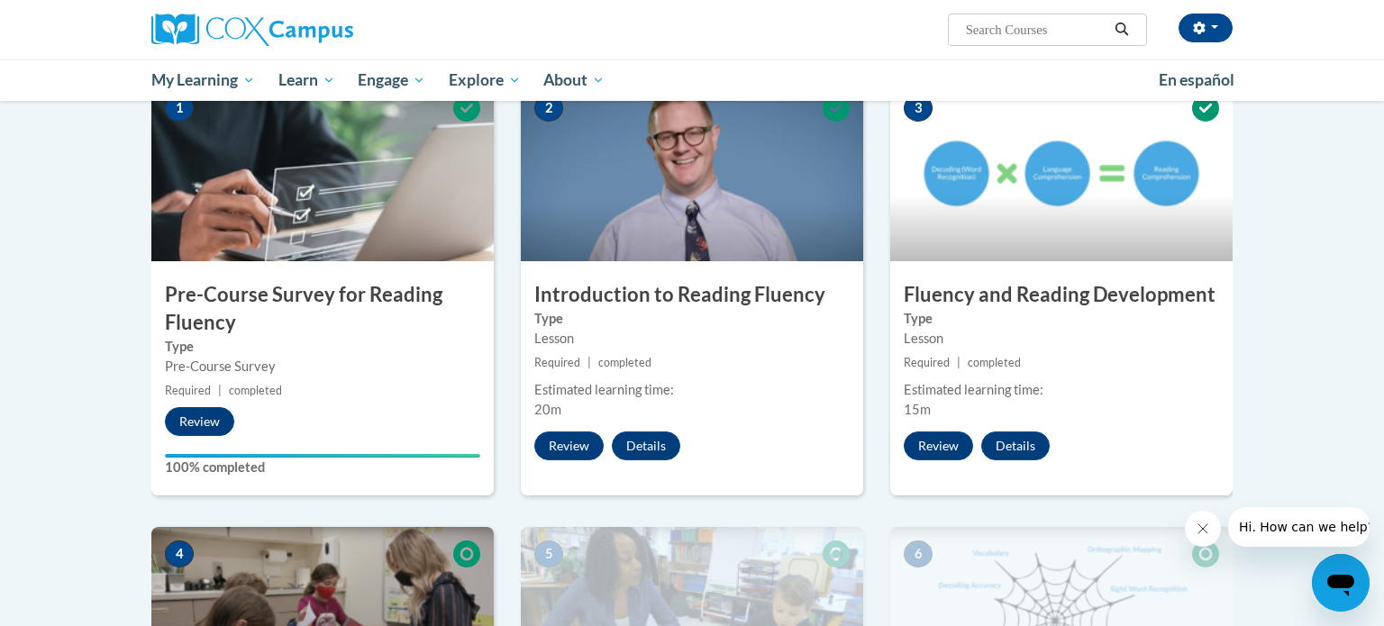
scroll to position [399, 0]
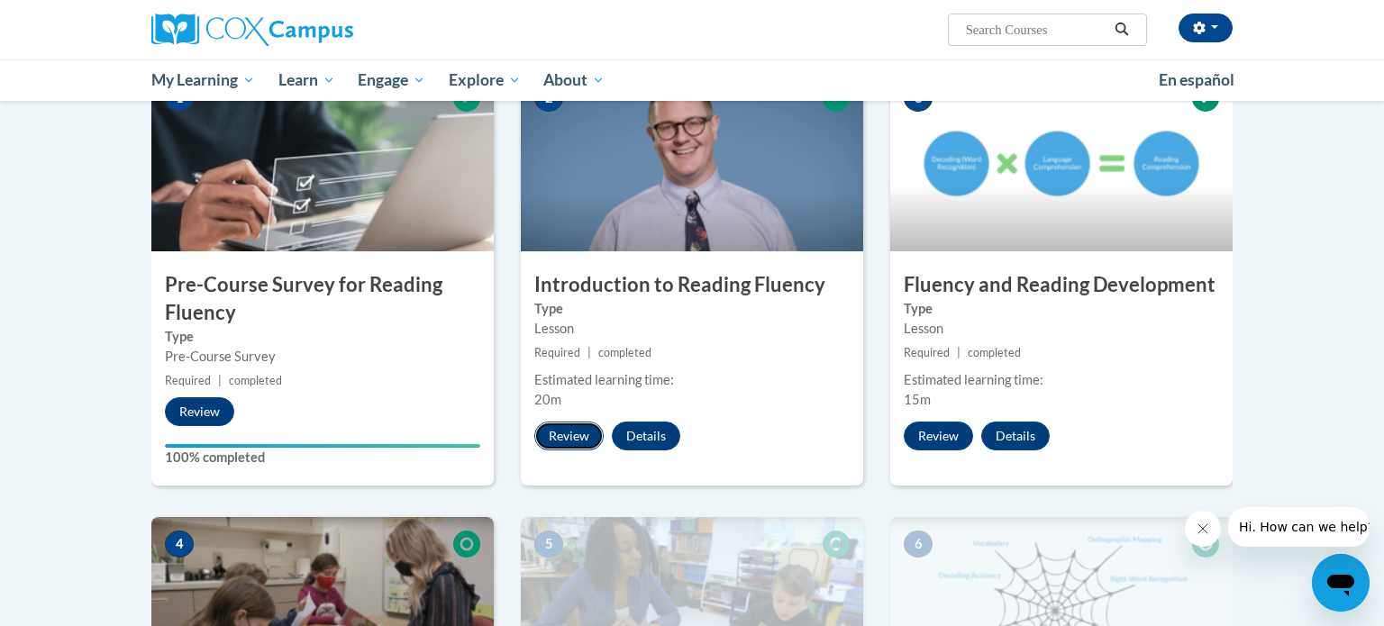
click at [589, 434] on button "Review" at bounding box center [568, 436] width 69 height 29
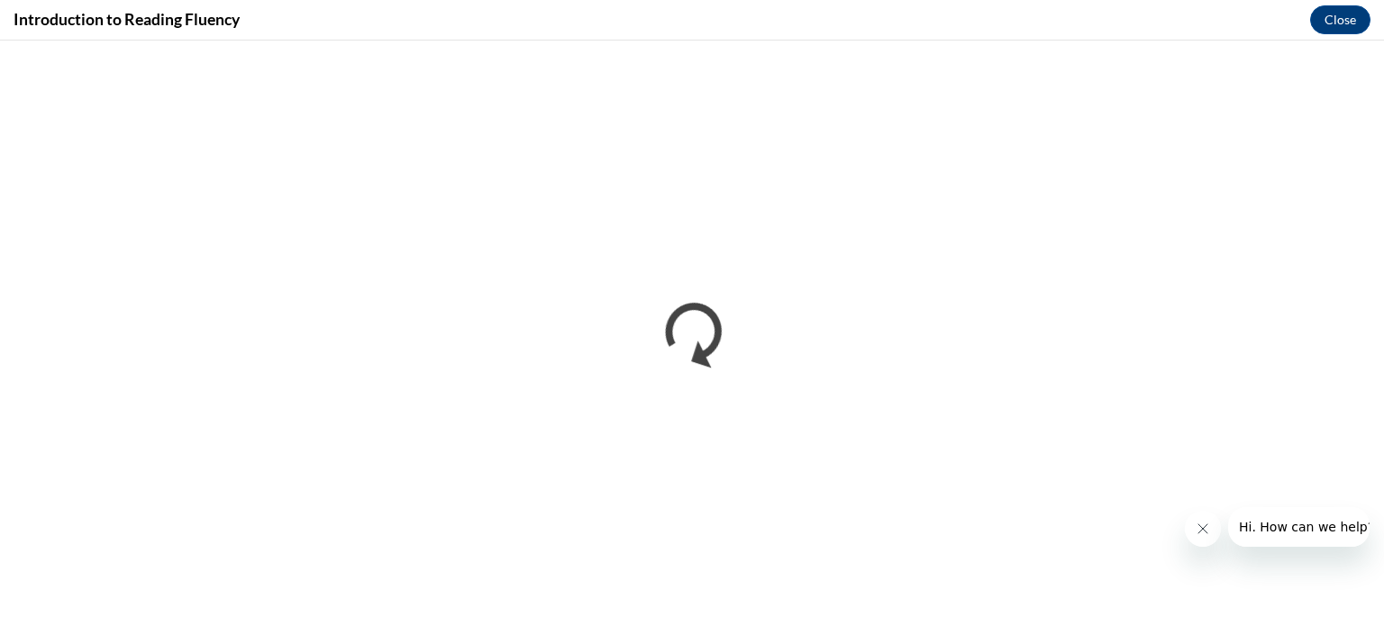
scroll to position [0, 0]
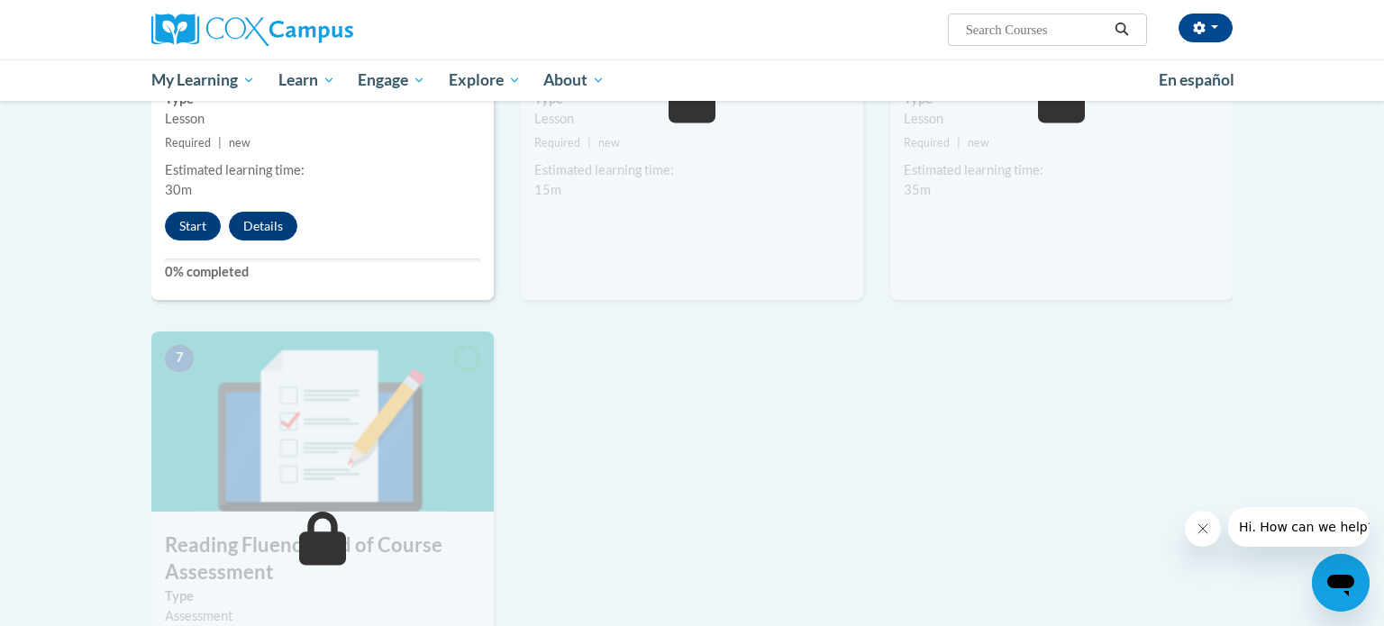
scroll to position [1082, 0]
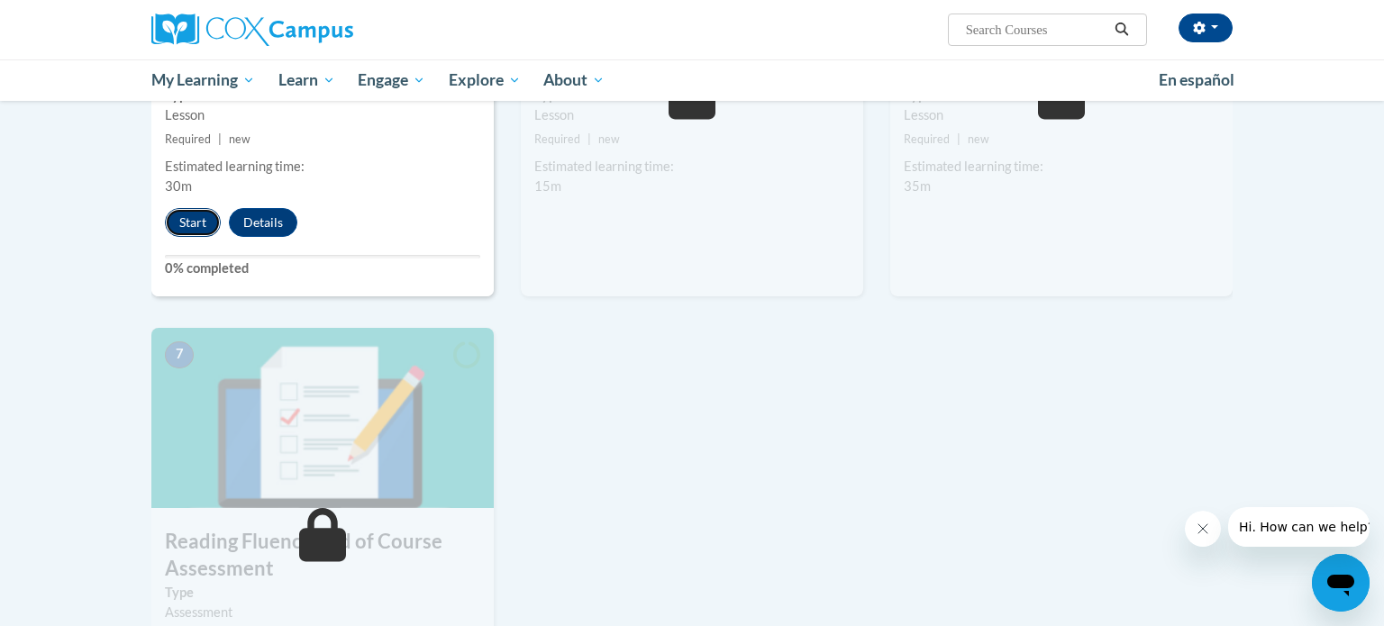
click at [205, 220] on button "Start" at bounding box center [193, 222] width 56 height 29
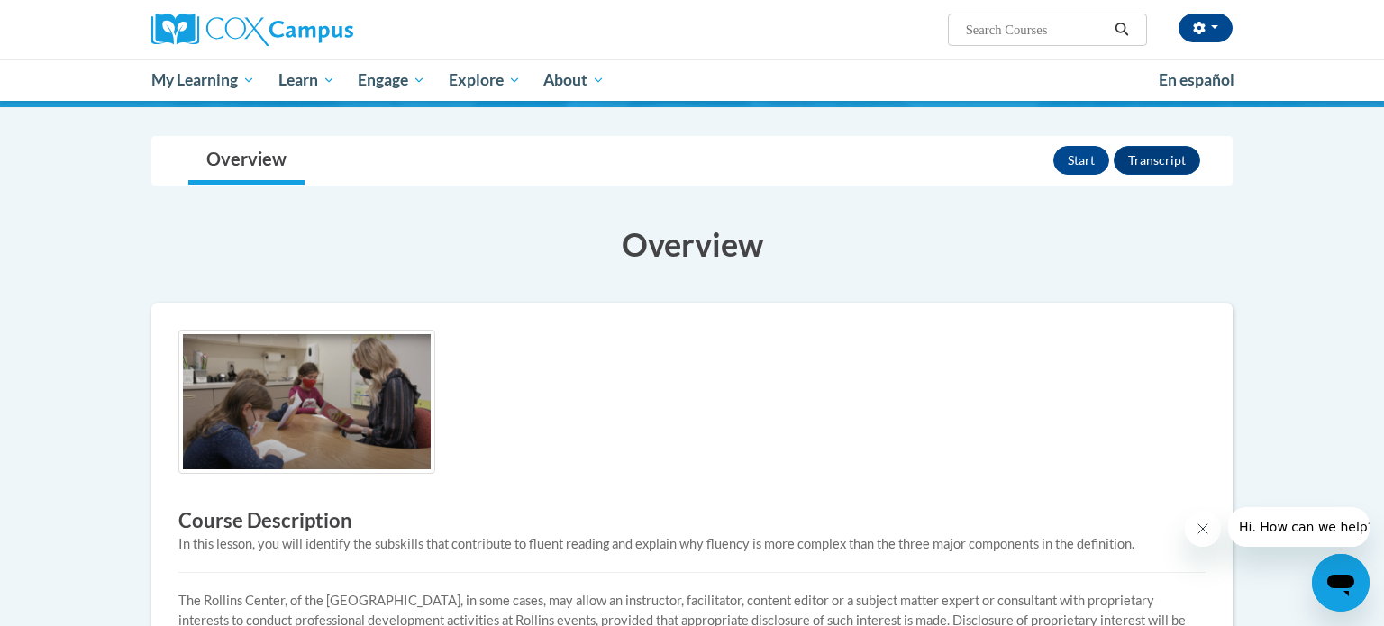
scroll to position [130, 0]
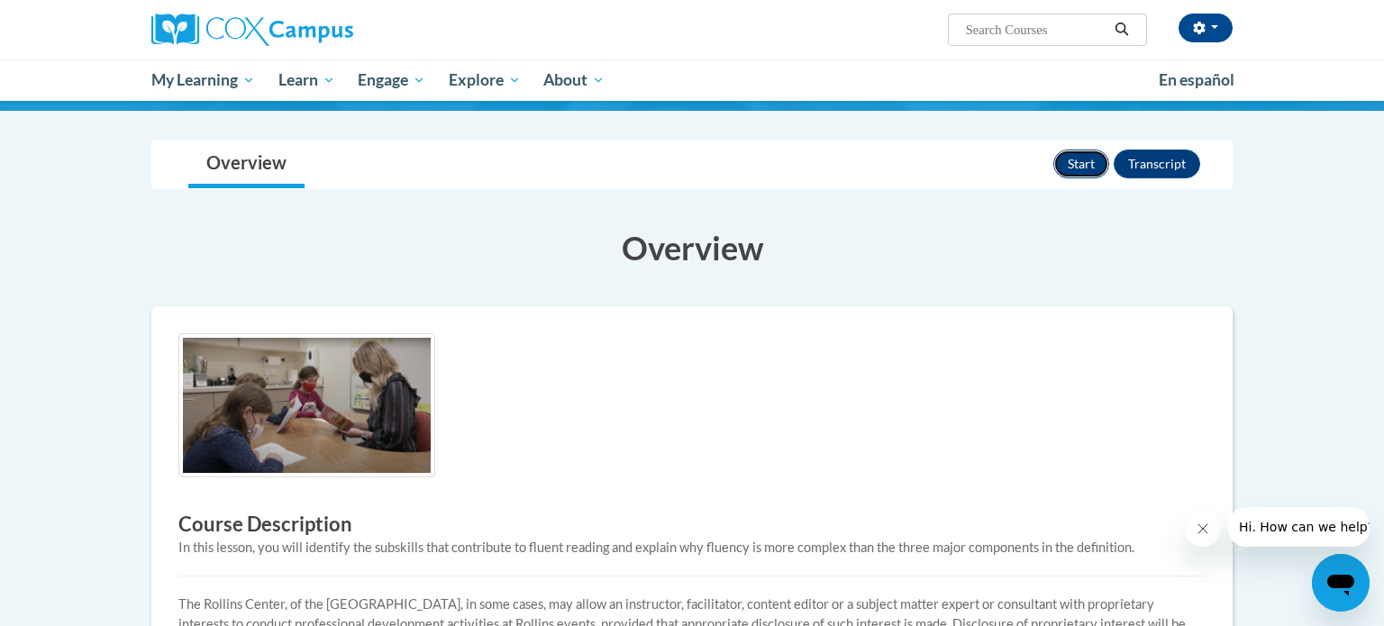
click at [1060, 163] on button "Start" at bounding box center [1082, 164] width 56 height 29
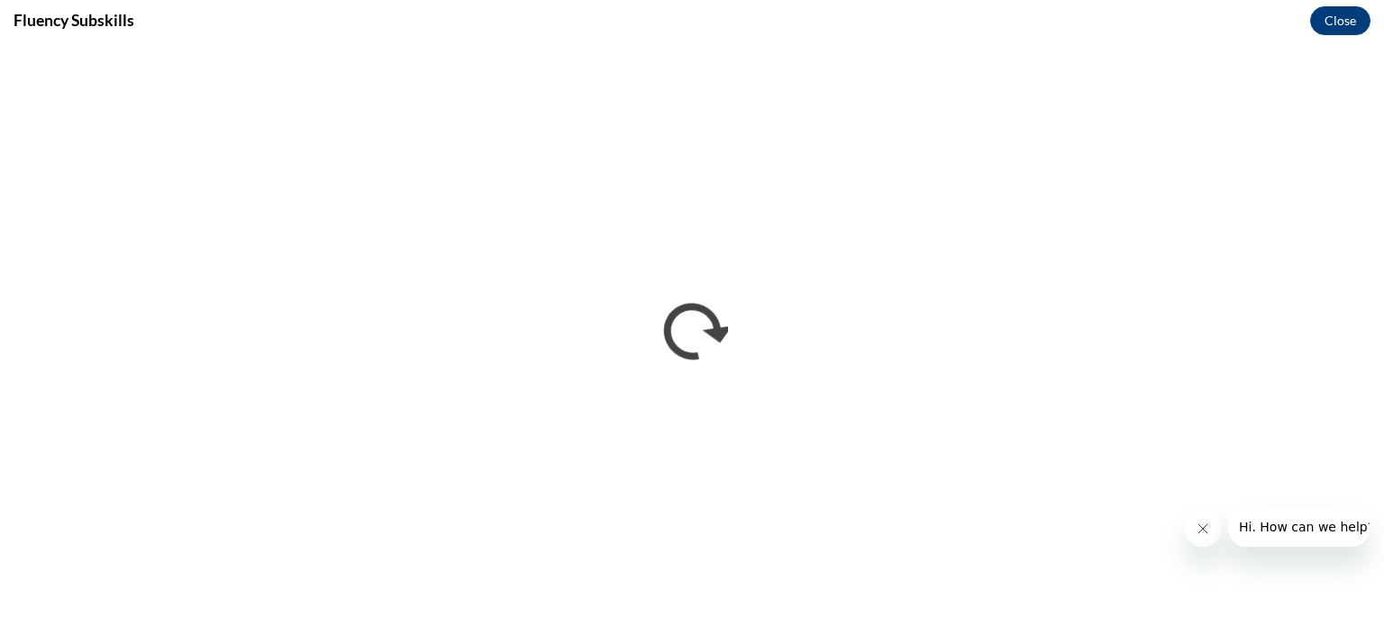
scroll to position [0, 0]
